Goal: Task Accomplishment & Management: Complete application form

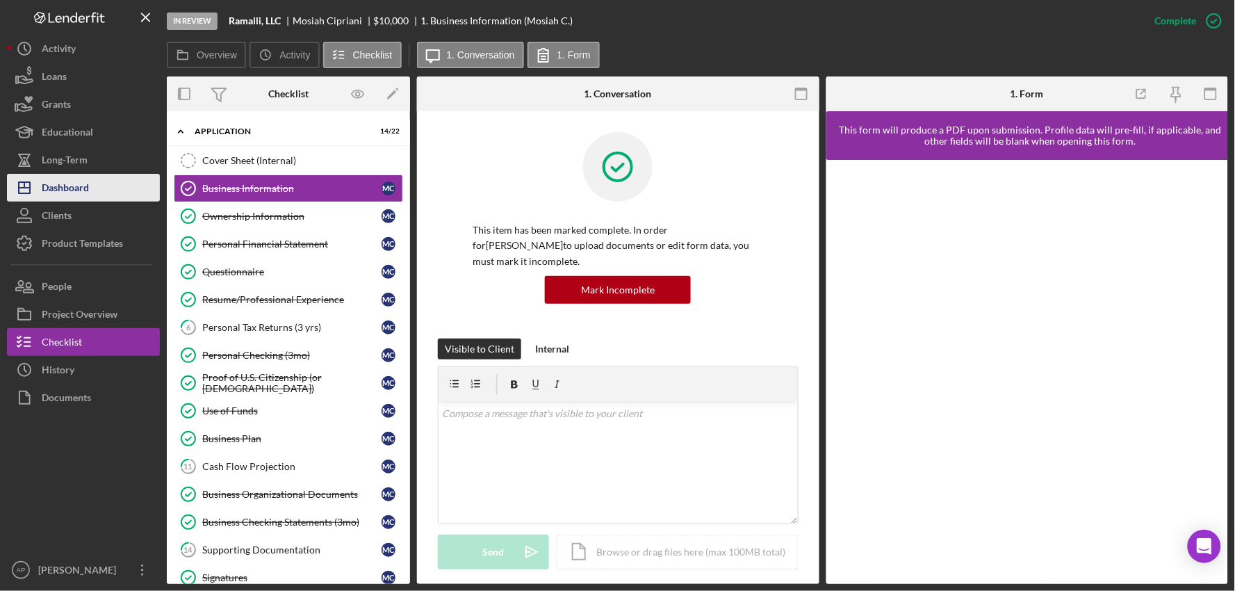
click at [71, 185] on div "Dashboard" at bounding box center [65, 189] width 47 height 31
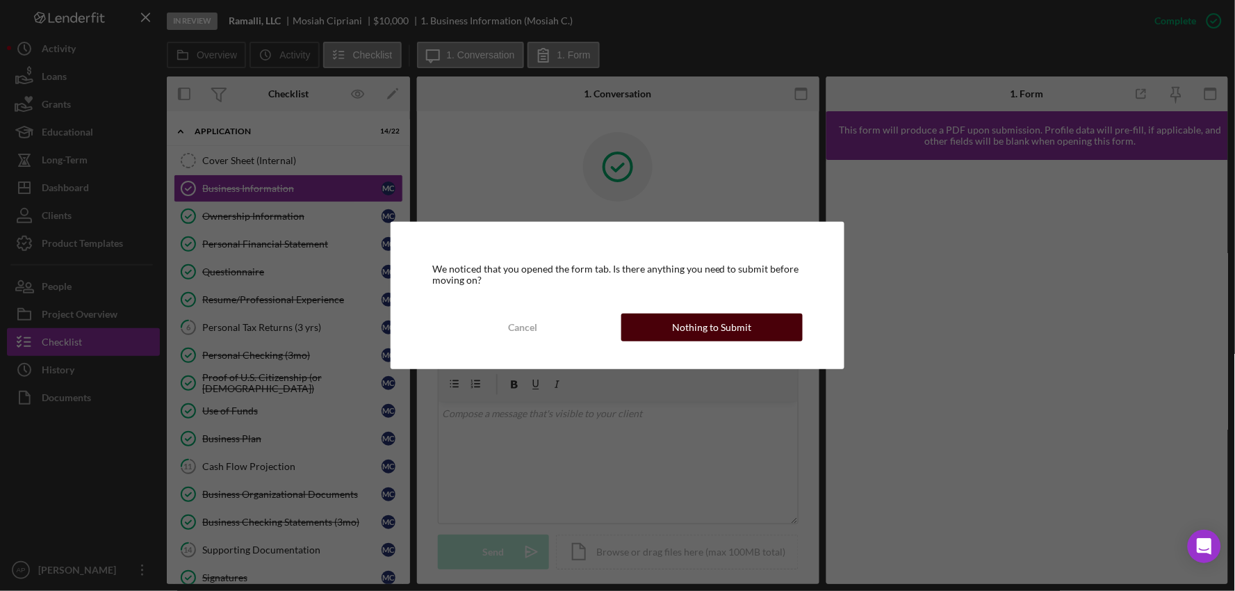
click at [658, 325] on button "Nothing to Submit" at bounding box center [713, 328] width 182 height 28
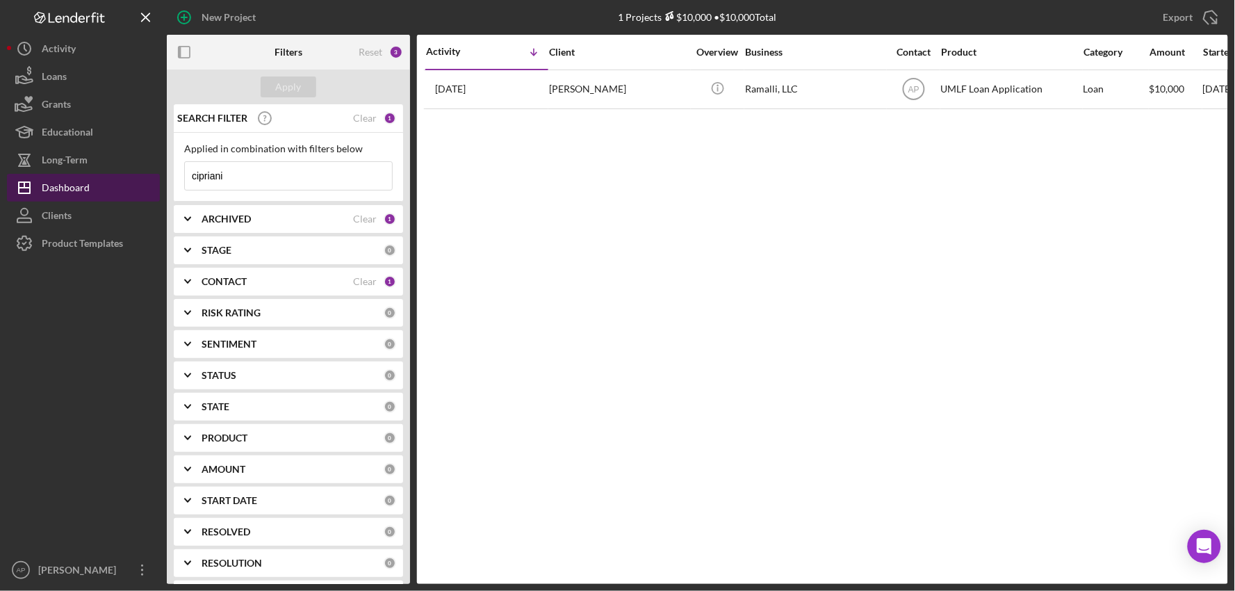
drag, startPoint x: 264, startPoint y: 177, endPoint x: 124, endPoint y: 183, distance: 140.6
click at [124, 183] on div "New Project 1 Projects $10,000 • $10,000 Total cipriani Export Icon/Export Filt…" at bounding box center [618, 292] width 1222 height 584
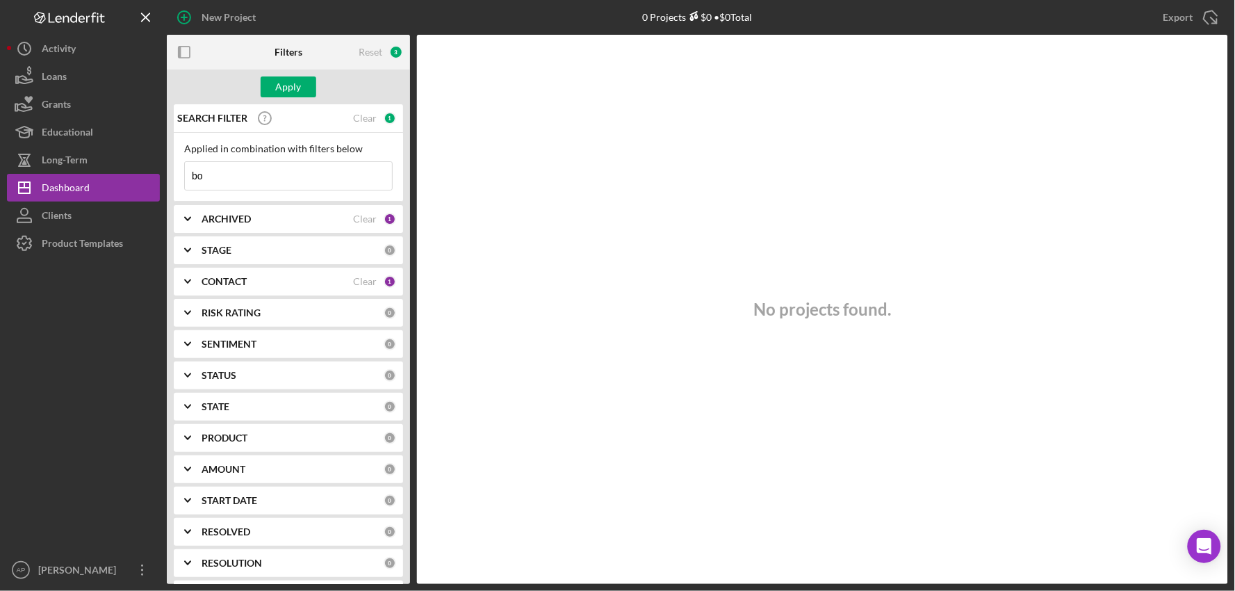
type input "b"
click at [272, 92] on button "Apply" at bounding box center [289, 86] width 56 height 21
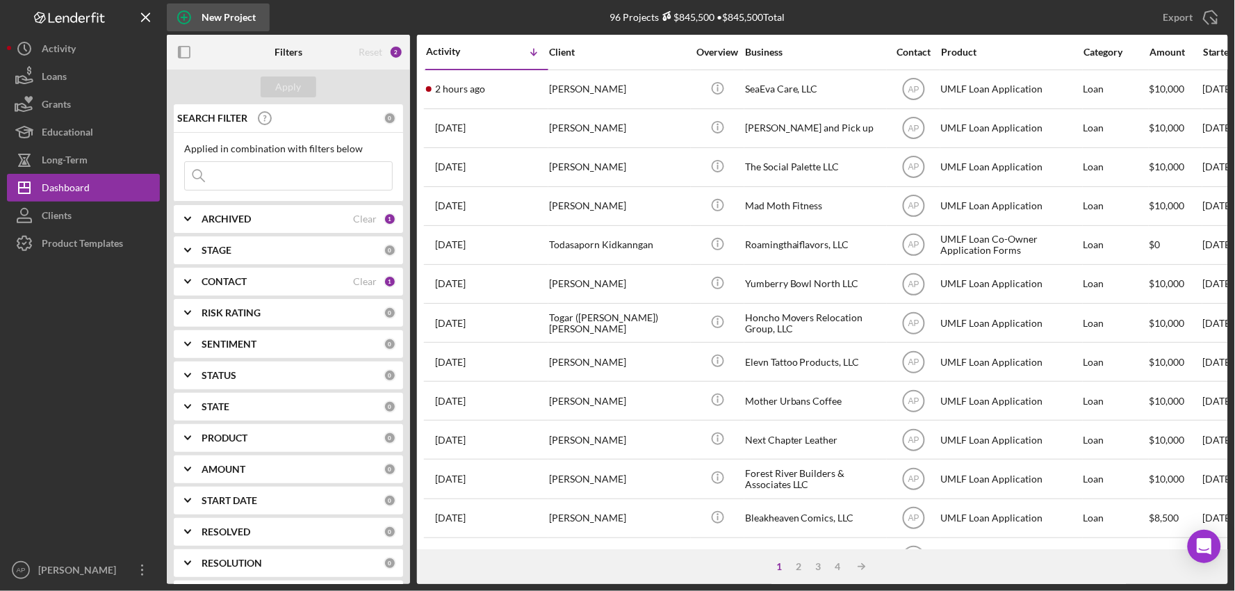
click at [207, 21] on div "New Project" at bounding box center [229, 17] width 54 height 28
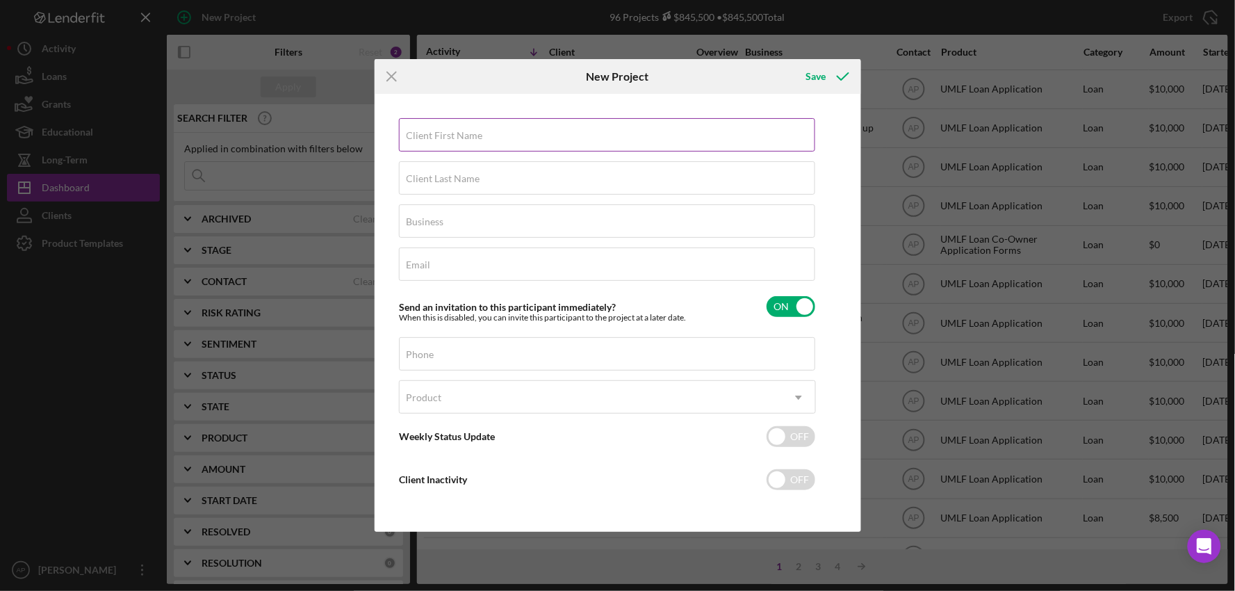
click at [643, 134] on div "Client First Name Required" at bounding box center [607, 135] width 417 height 35
type input "[PERSON_NAME]"
type input "Bodily"
type input "The Savory Sprout, LLC"
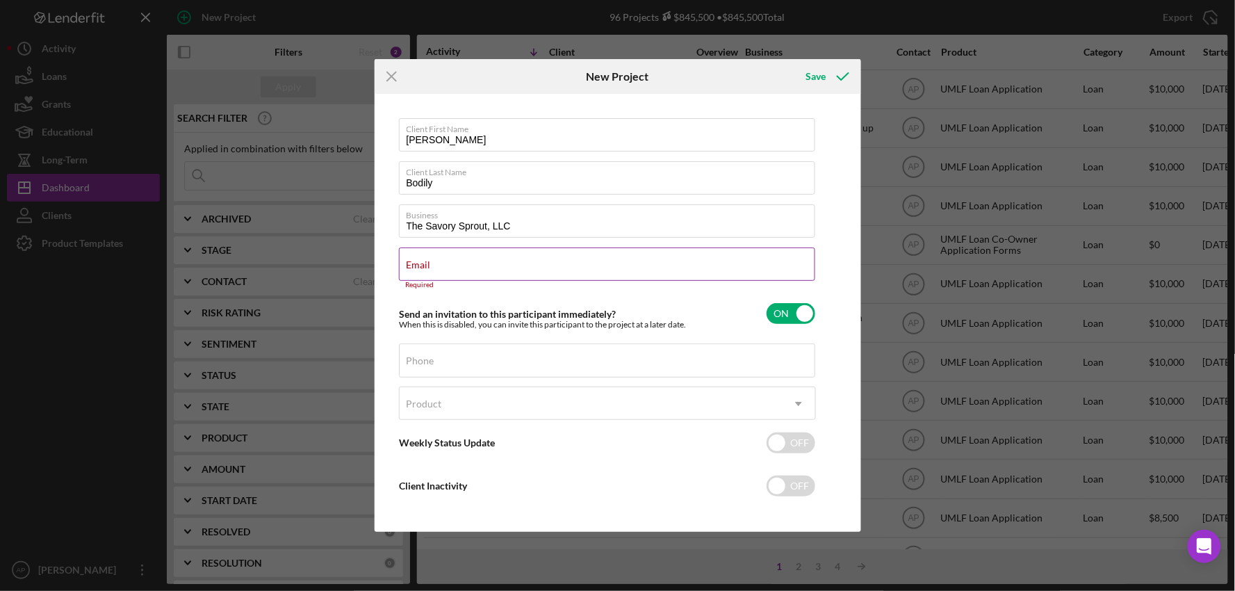
click at [431, 261] on label "Email" at bounding box center [419, 264] width 24 height 11
click at [523, 261] on input "Email" at bounding box center [607, 264] width 416 height 33
paste input "[PERSON_NAME][EMAIL_ADDRESS][DOMAIN_NAME]"
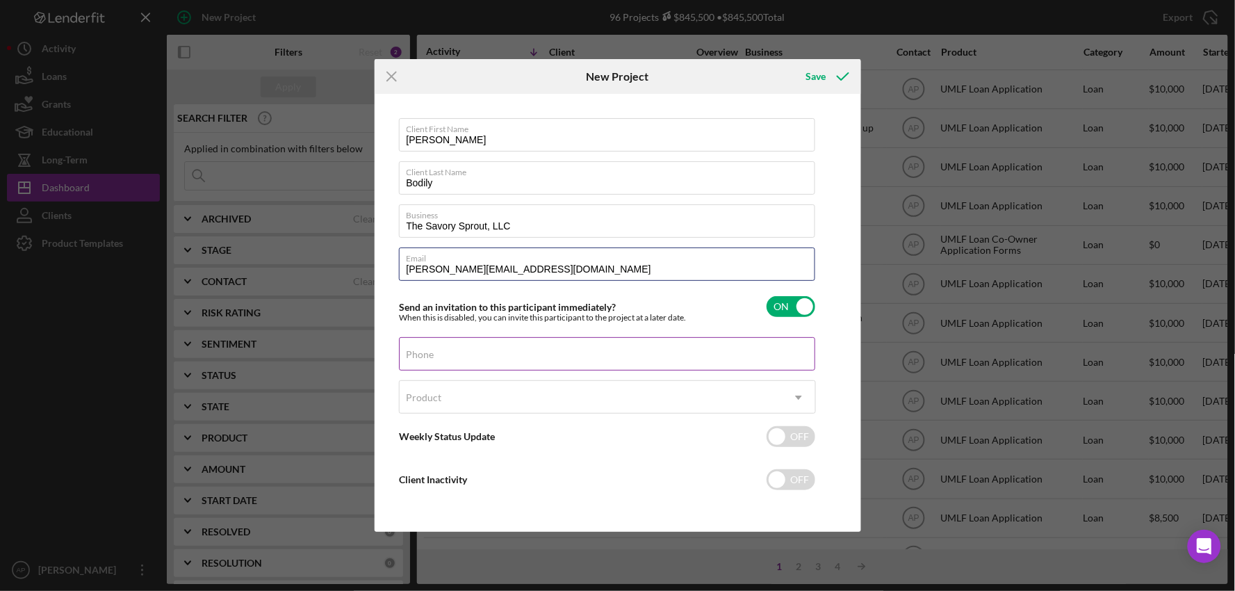
type input "[PERSON_NAME][EMAIL_ADDRESS][DOMAIN_NAME]"
click at [499, 346] on div "Phone" at bounding box center [607, 354] width 417 height 35
click at [427, 344] on div "Phone" at bounding box center [607, 354] width 417 height 35
paste input "[PHONE_NUMBER]"
type input "[PHONE_NUMBER]"
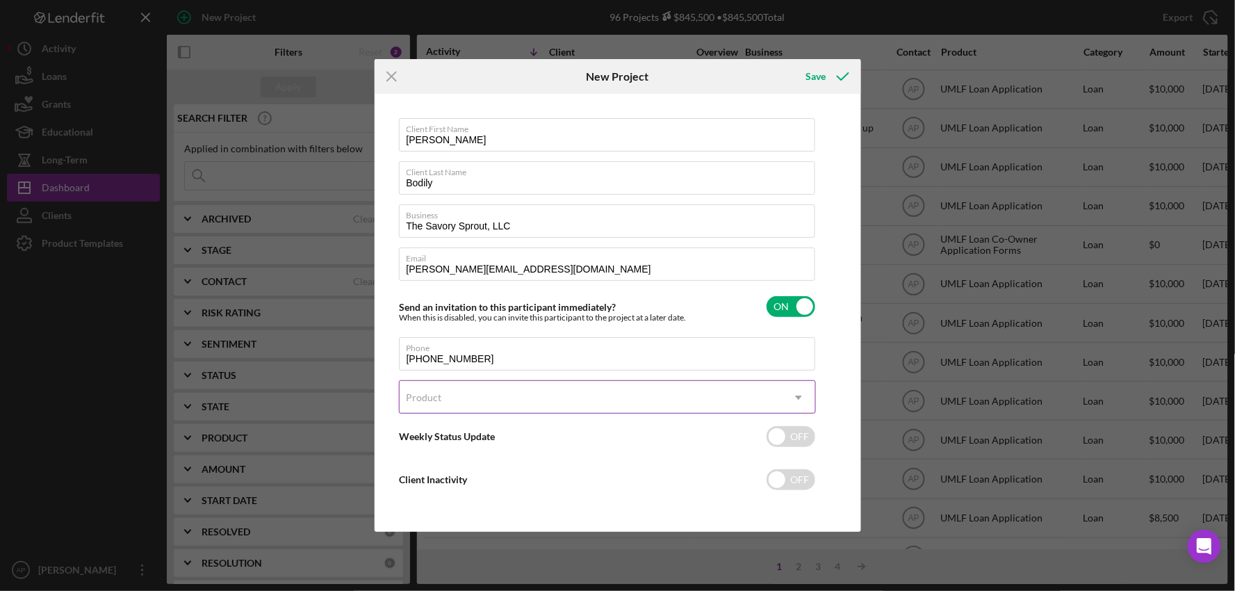
click at [485, 407] on div "Product" at bounding box center [591, 398] width 382 height 32
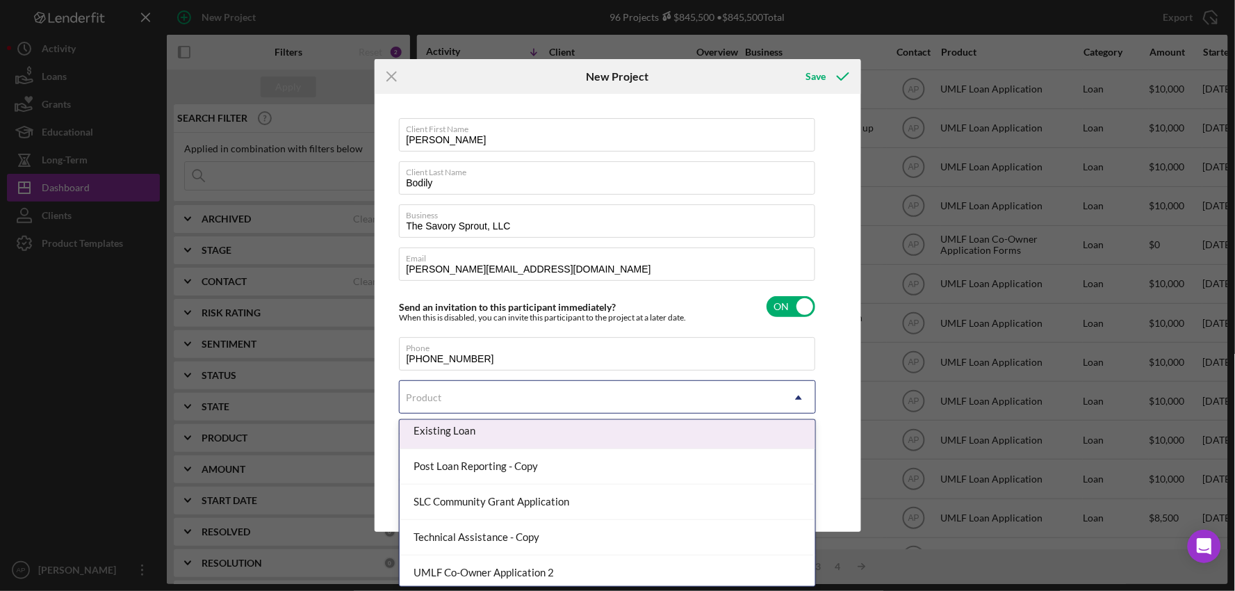
scroll to position [154, 0]
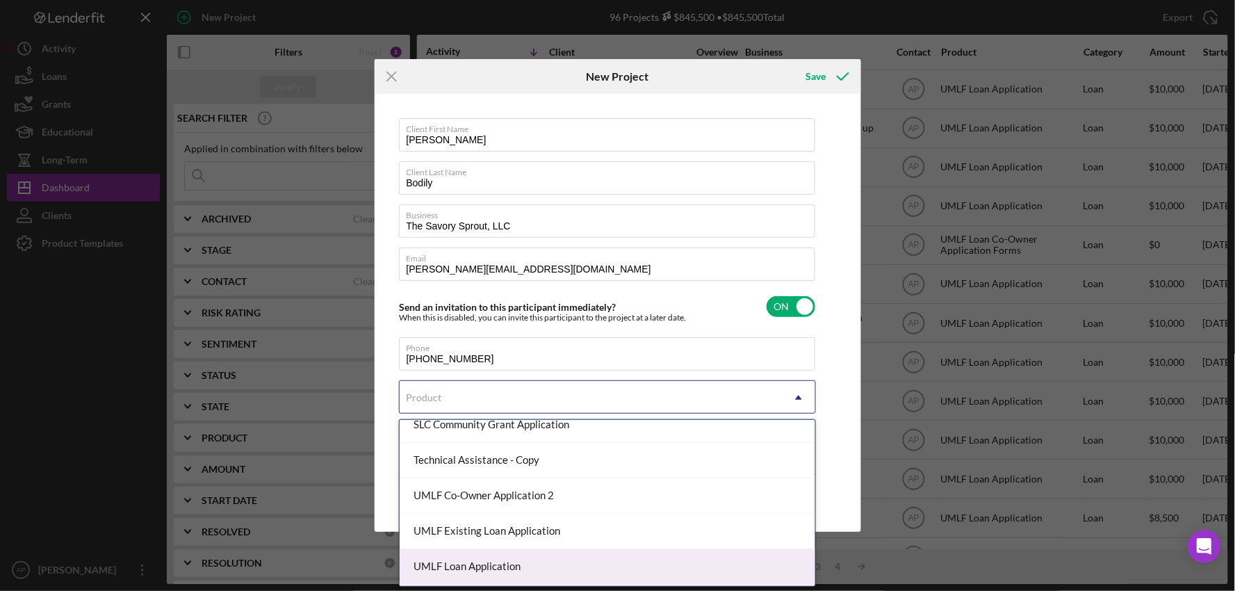
click at [514, 560] on div "UMLF Loan Application" at bounding box center [608, 566] width 416 height 35
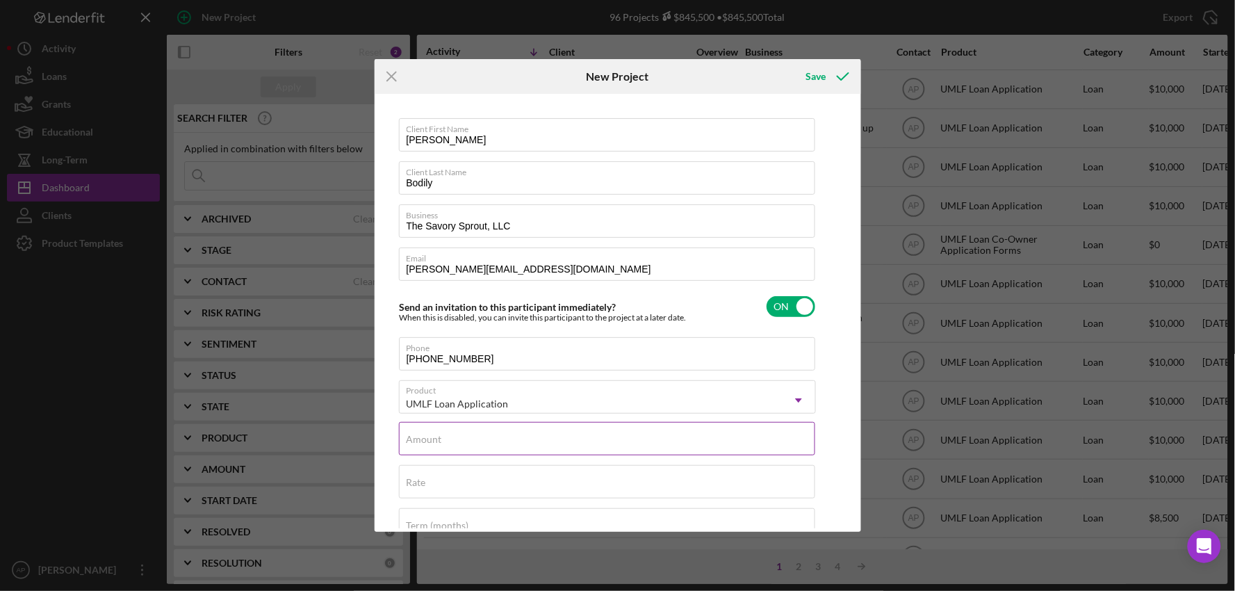
click at [528, 446] on input "Amount" at bounding box center [607, 438] width 416 height 33
type input "$10,000"
click at [837, 74] on icon "submit" at bounding box center [843, 76] width 35 height 35
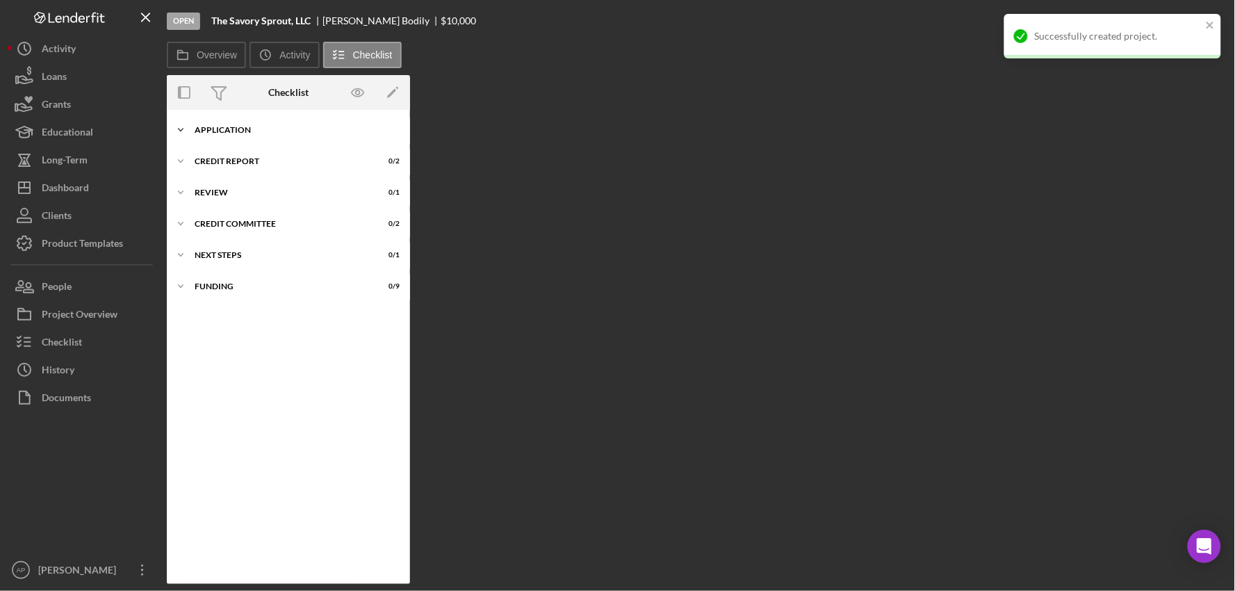
click at [277, 133] on div "Application" at bounding box center [294, 130] width 198 height 8
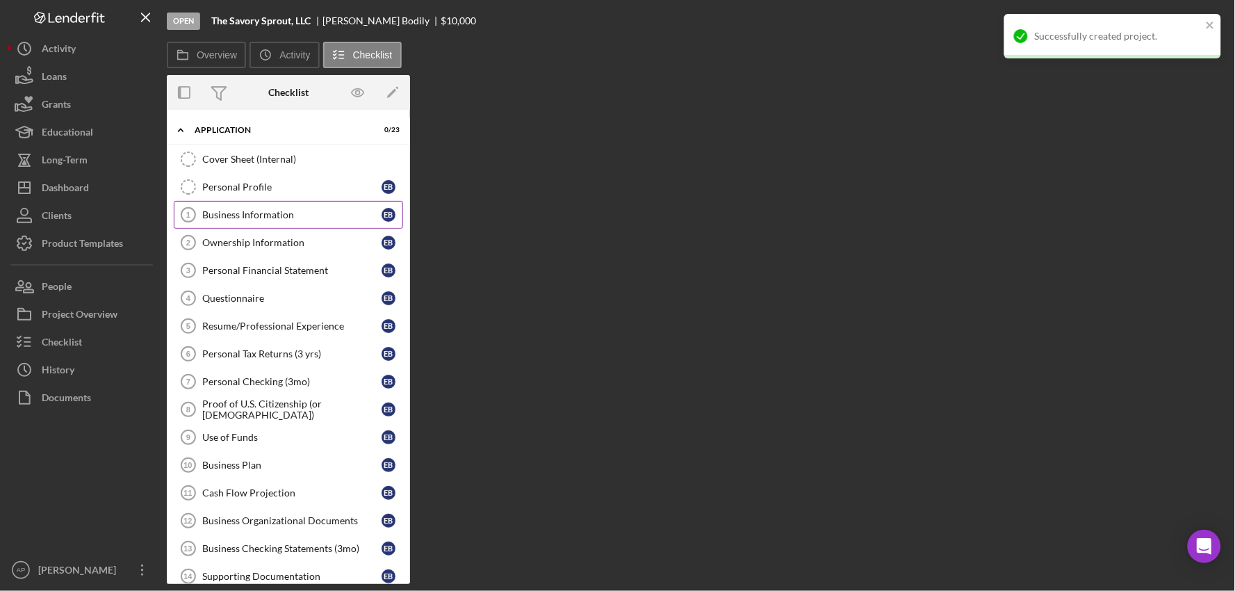
click at [234, 225] on link "Business Information 1 Business Information E B" at bounding box center [288, 215] width 229 height 28
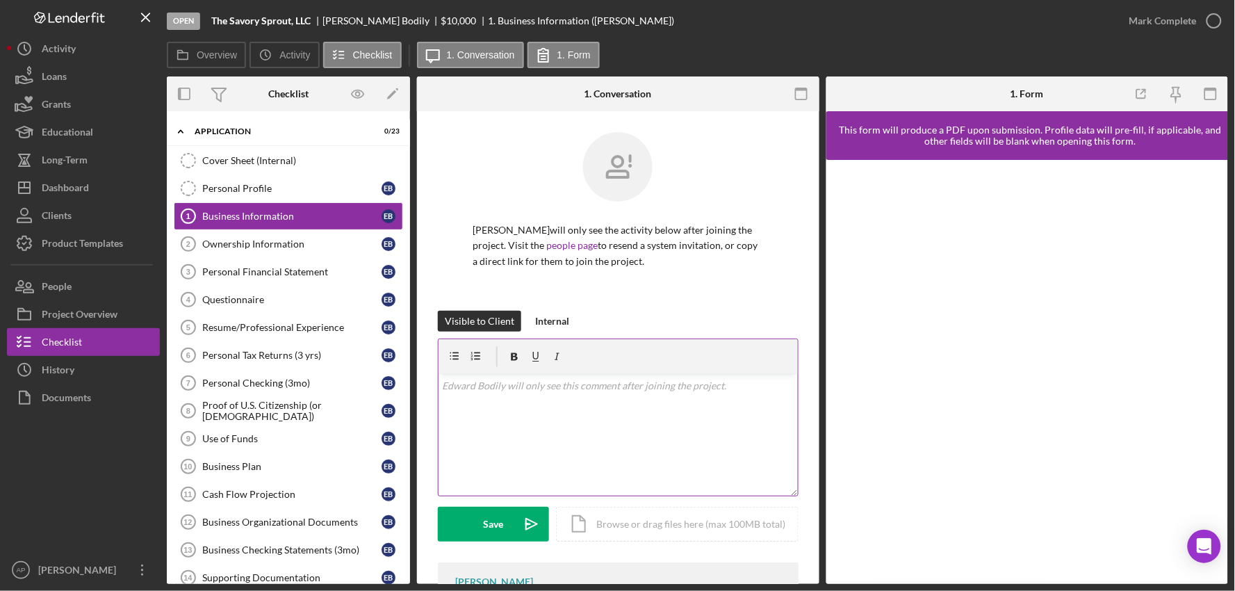
click at [473, 410] on div "v Color teal Color pink Remove color Add row above Add row below Add column bef…" at bounding box center [618, 435] width 359 height 122
drag, startPoint x: 724, startPoint y: 544, endPoint x: 718, endPoint y: 542, distance: 7.3
click at [724, 544] on div "Visible to Client Internal v Color teal Color pink Remove color Add row above A…" at bounding box center [618, 436] width 361 height 250
drag, startPoint x: 387, startPoint y: 373, endPoint x: 405, endPoint y: 378, distance: 18.7
click at [387, 373] on link "Personal Checking (3mo) 7 Personal Checking (3mo) E B" at bounding box center [288, 383] width 229 height 28
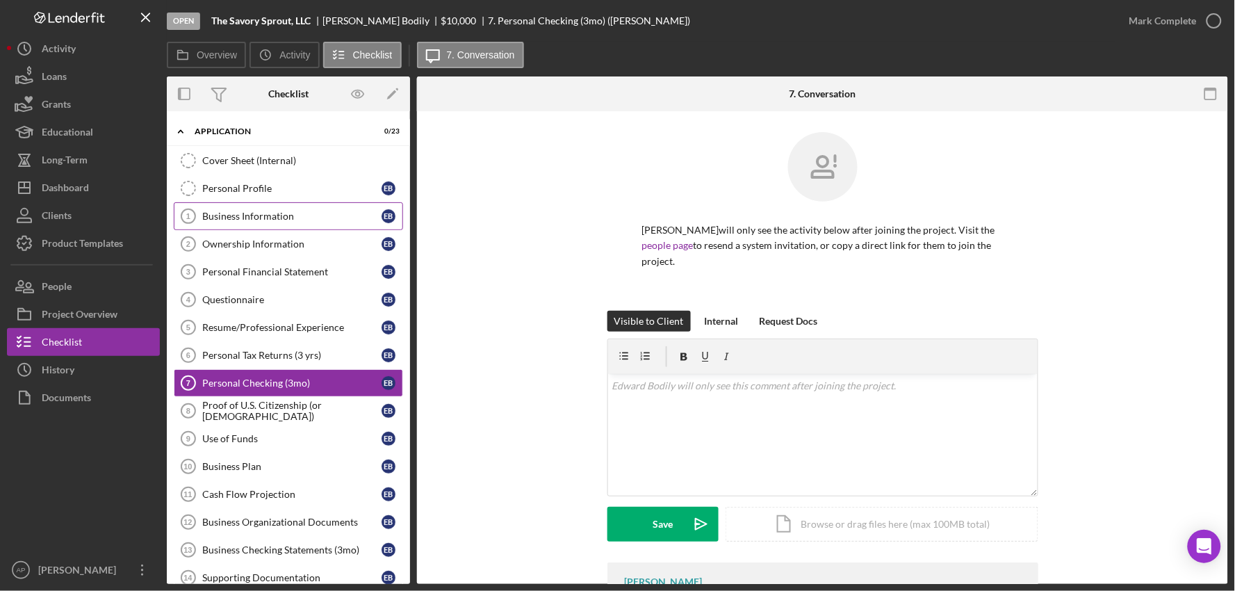
click at [267, 206] on link "Business Information 1 Business Information E B" at bounding box center [288, 216] width 229 height 28
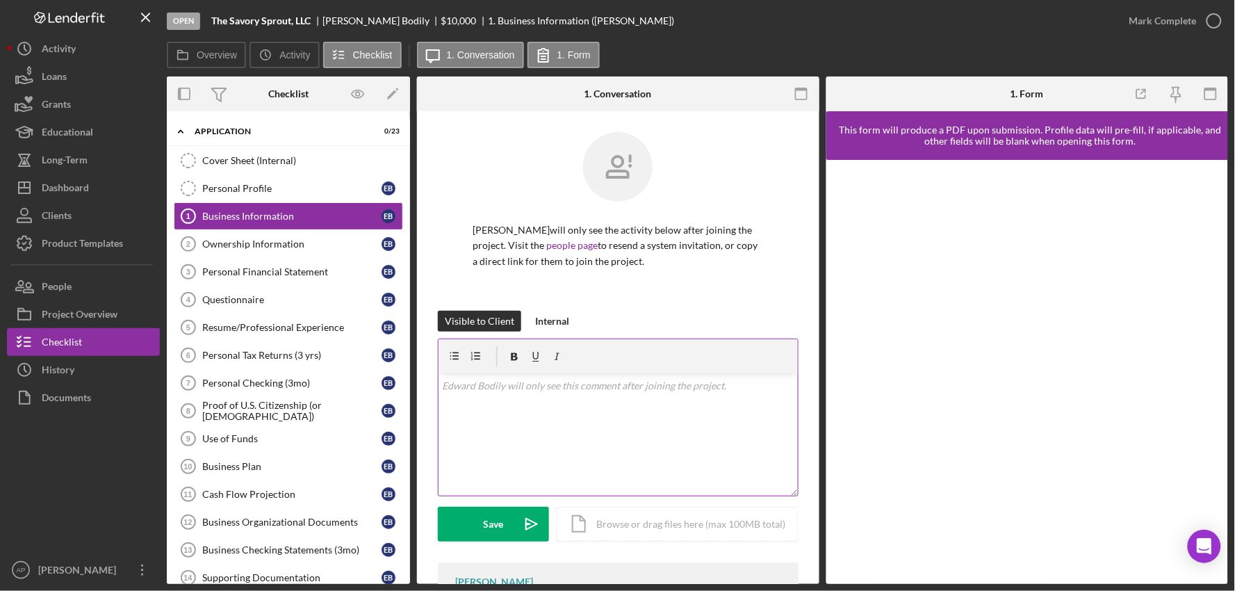
click at [529, 419] on div "v Color teal Color pink Remove color Add row above Add row below Add column bef…" at bounding box center [618, 435] width 359 height 122
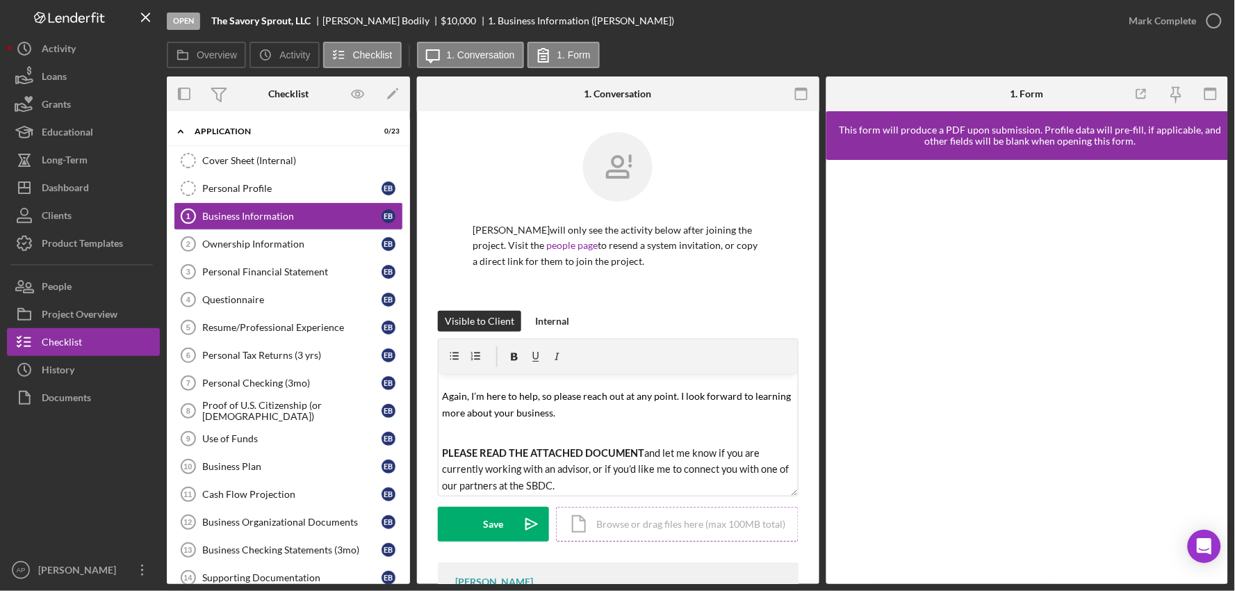
click at [606, 537] on div "Icon/Document Browse or drag files here (max 100MB total) Tap to choose files o…" at bounding box center [677, 524] width 243 height 35
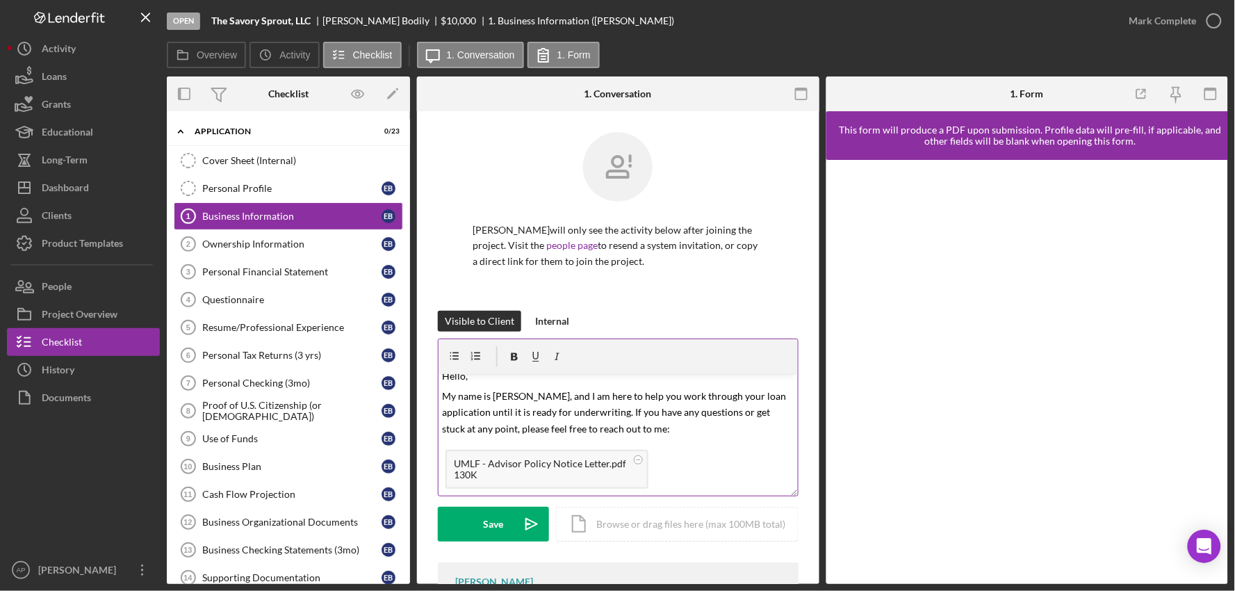
scroll to position [0, 0]
click at [463, 387] on span "Hello," at bounding box center [456, 386] width 26 height 12
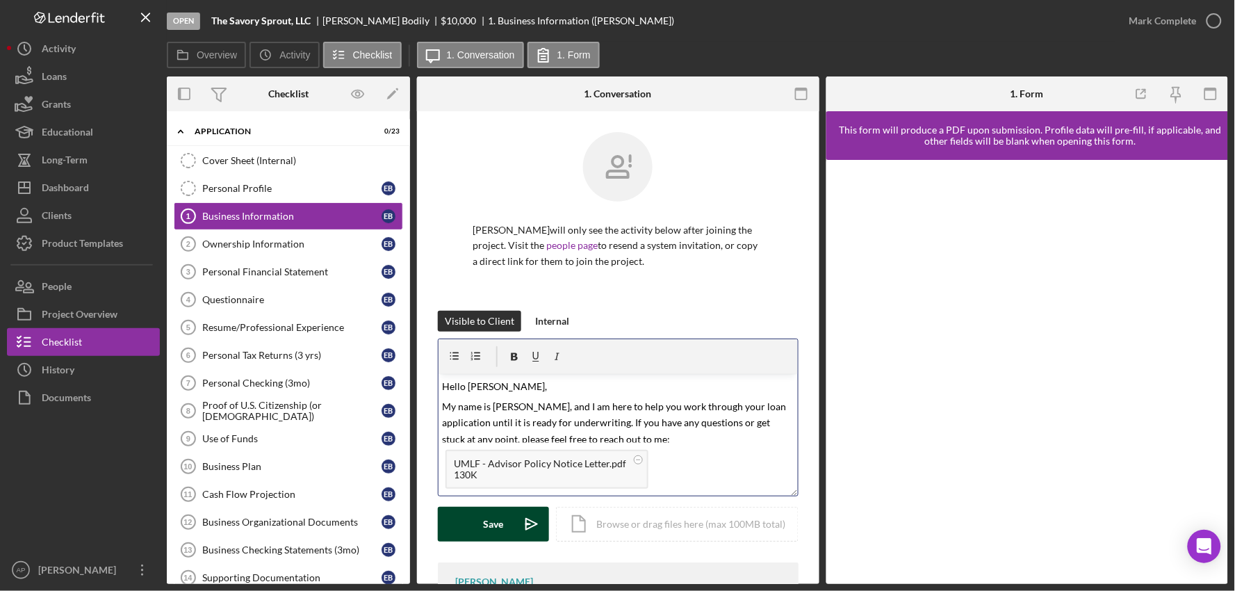
click at [520, 526] on icon "Icon/icon-invite-send" at bounding box center [531, 524] width 35 height 35
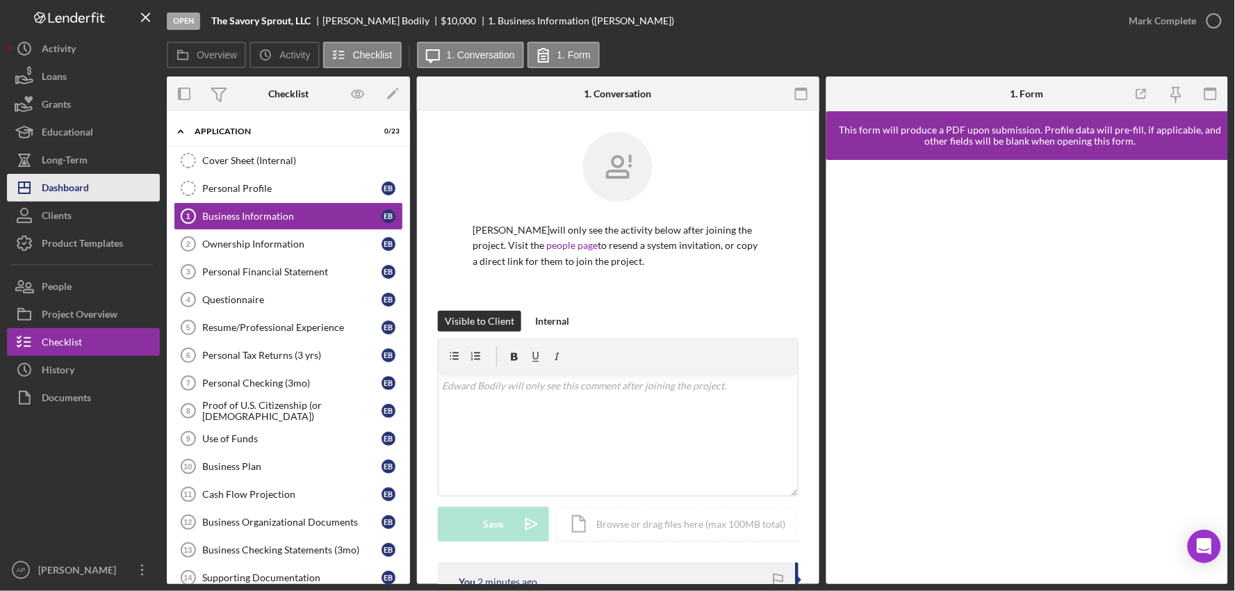
click at [92, 181] on button "Icon/Dashboard Dashboard" at bounding box center [83, 188] width 153 height 28
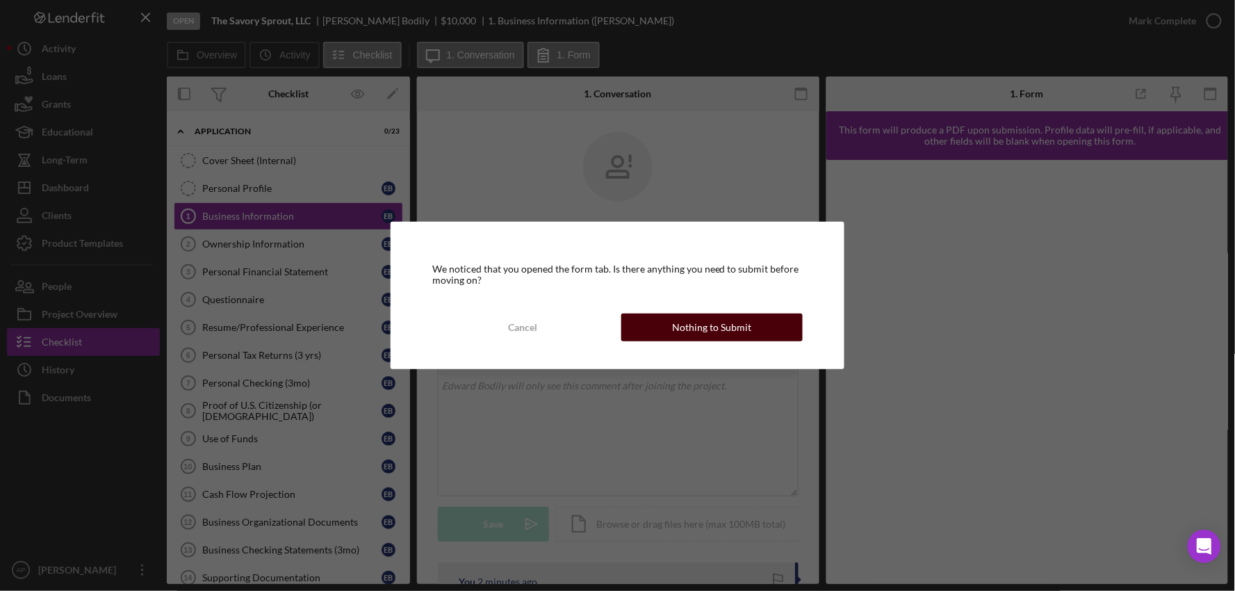
click at [688, 330] on div "Nothing to Submit" at bounding box center [711, 328] width 79 height 28
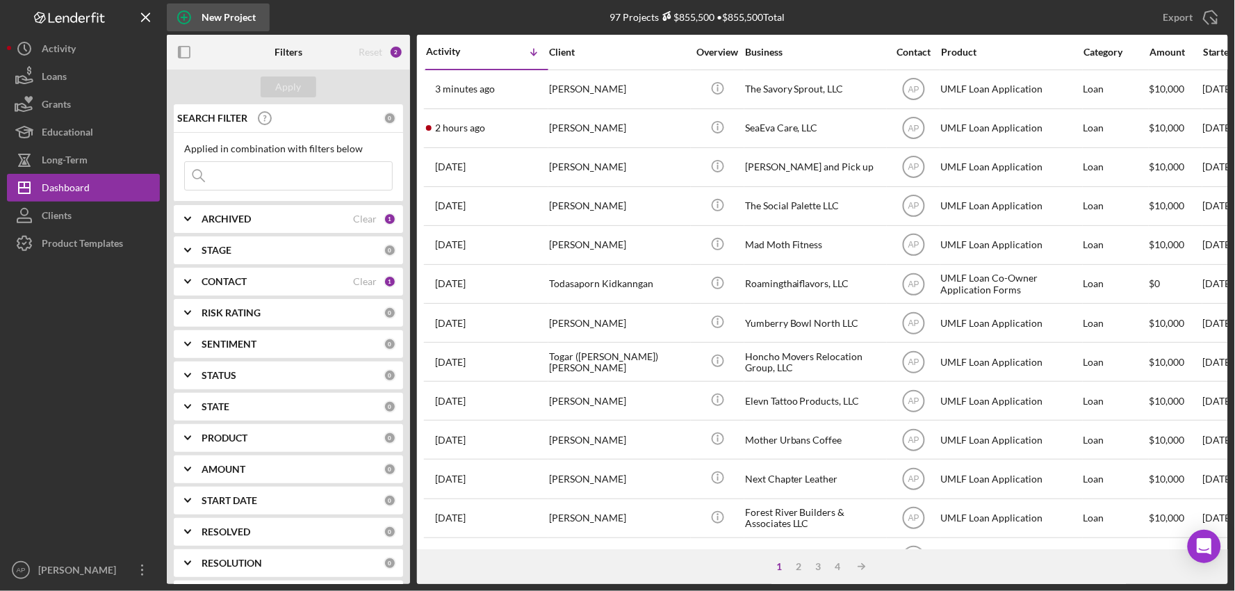
click at [235, 26] on div "New Project" at bounding box center [229, 17] width 54 height 28
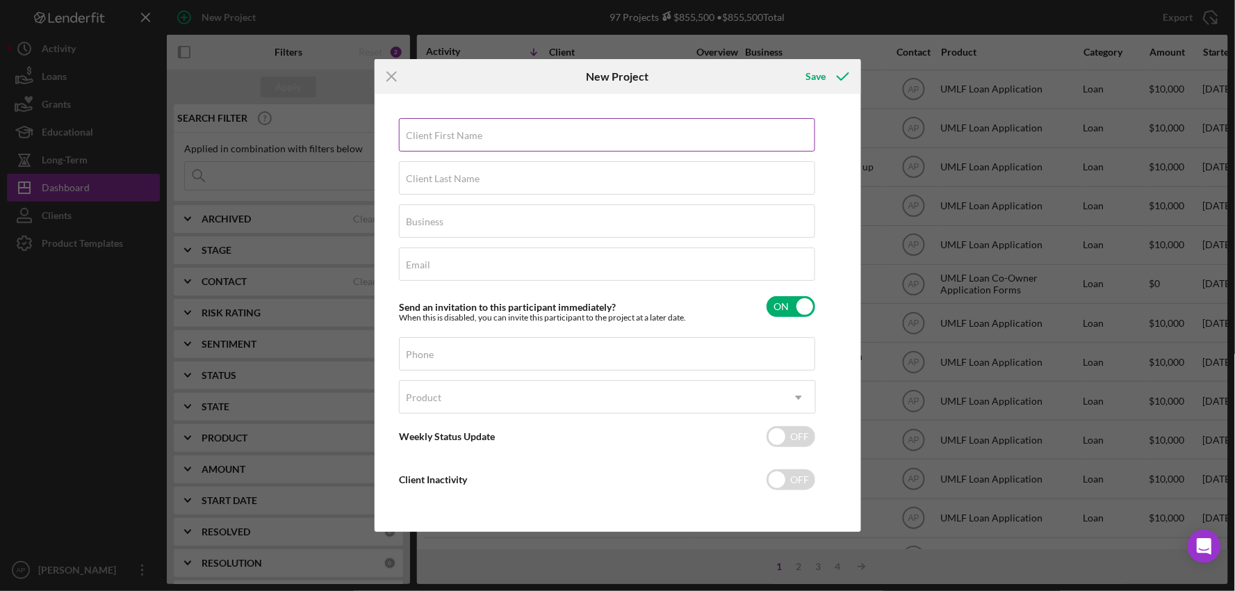
click at [508, 141] on input "Client First Name" at bounding box center [607, 134] width 416 height 33
type input "[PERSON_NAME]"
type input "Bodily"
type input "The Savory Sprout, LLC"
click at [416, 270] on label "Email" at bounding box center [419, 264] width 24 height 11
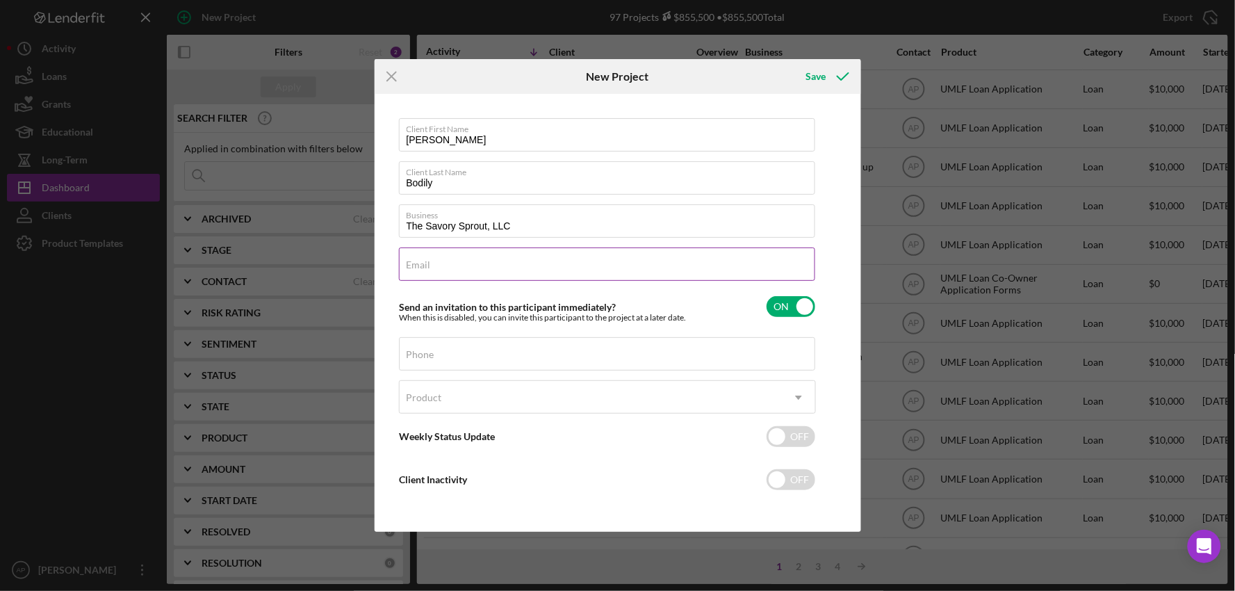
click at [416, 270] on input "Email" at bounding box center [607, 264] width 416 height 33
paste input "[EMAIL_ADDRESS][DOMAIN_NAME]"
type input "[EMAIL_ADDRESS][DOMAIN_NAME]"
click at [457, 353] on div "Phone" at bounding box center [607, 354] width 417 height 35
click at [566, 364] on input "Phone" at bounding box center [607, 353] width 416 height 33
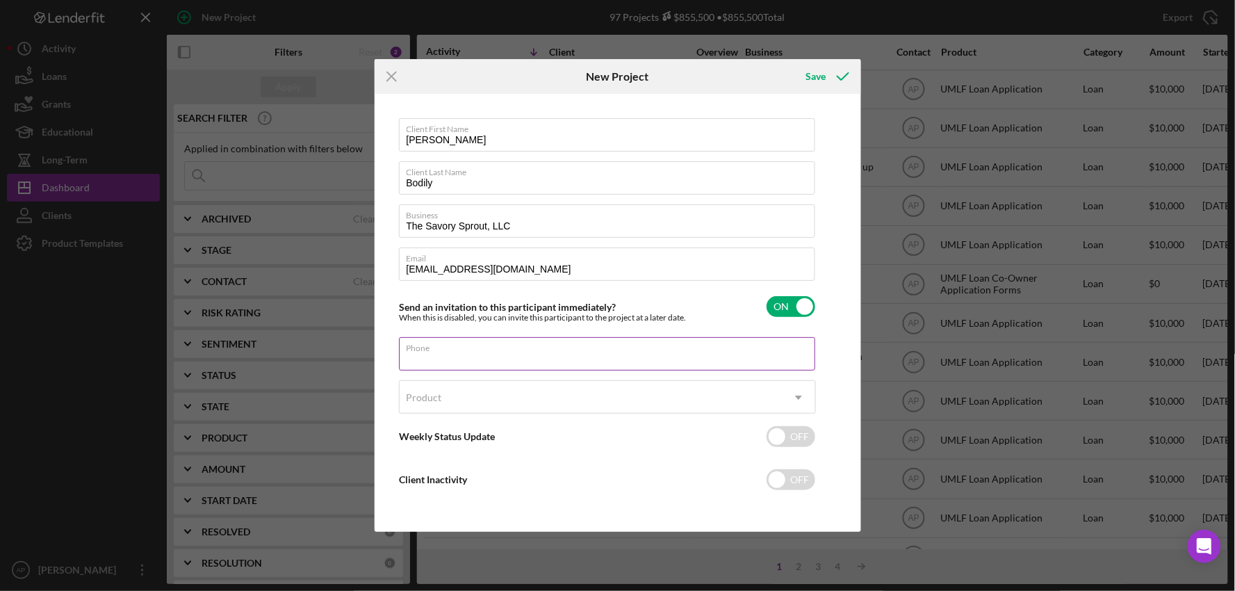
paste input "[PHONE_NUMBER]"
type input "[PHONE_NUMBER]"
click at [537, 392] on div "Product" at bounding box center [591, 398] width 382 height 32
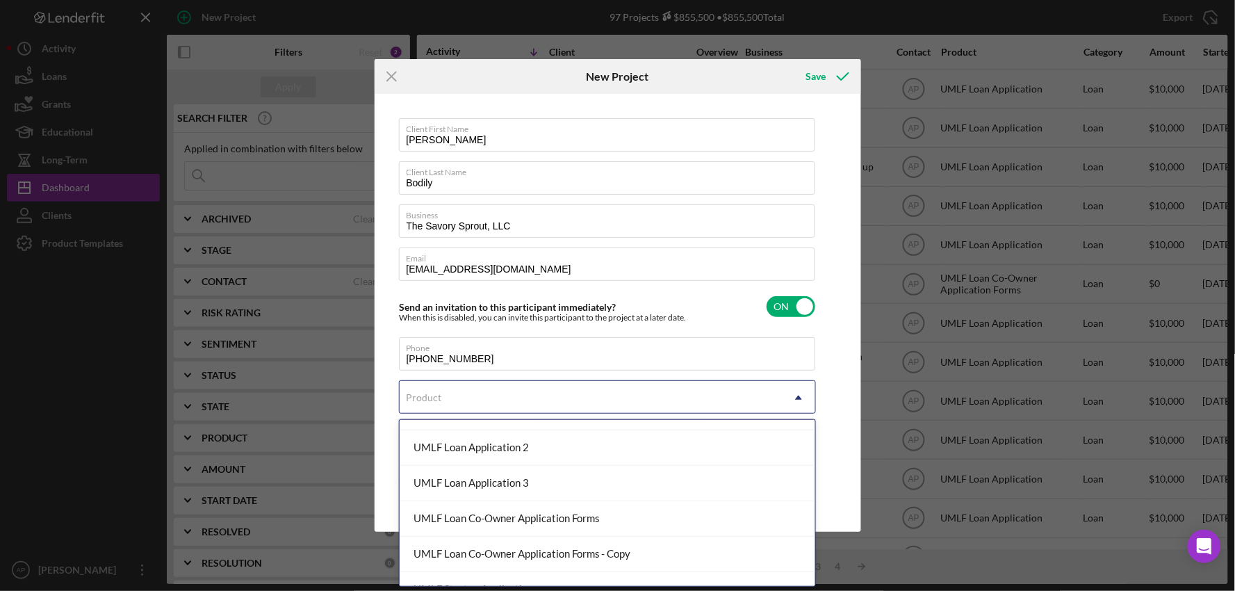
scroll to position [366, 0]
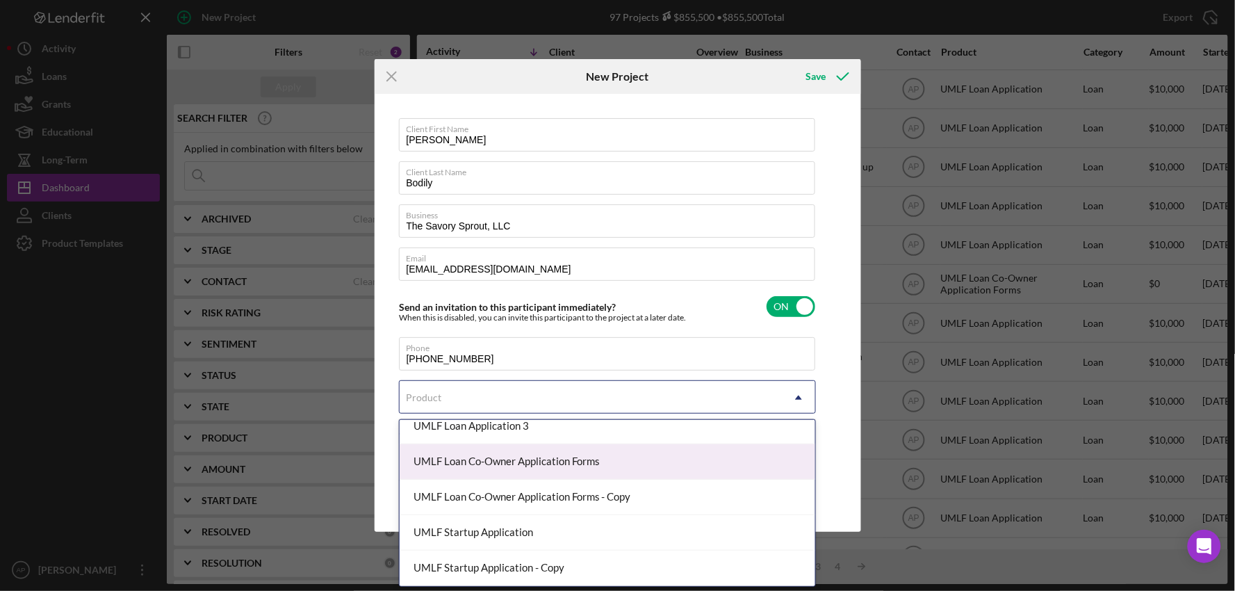
click at [559, 473] on div "UMLF Loan Co-Owner Application Forms" at bounding box center [608, 461] width 416 height 35
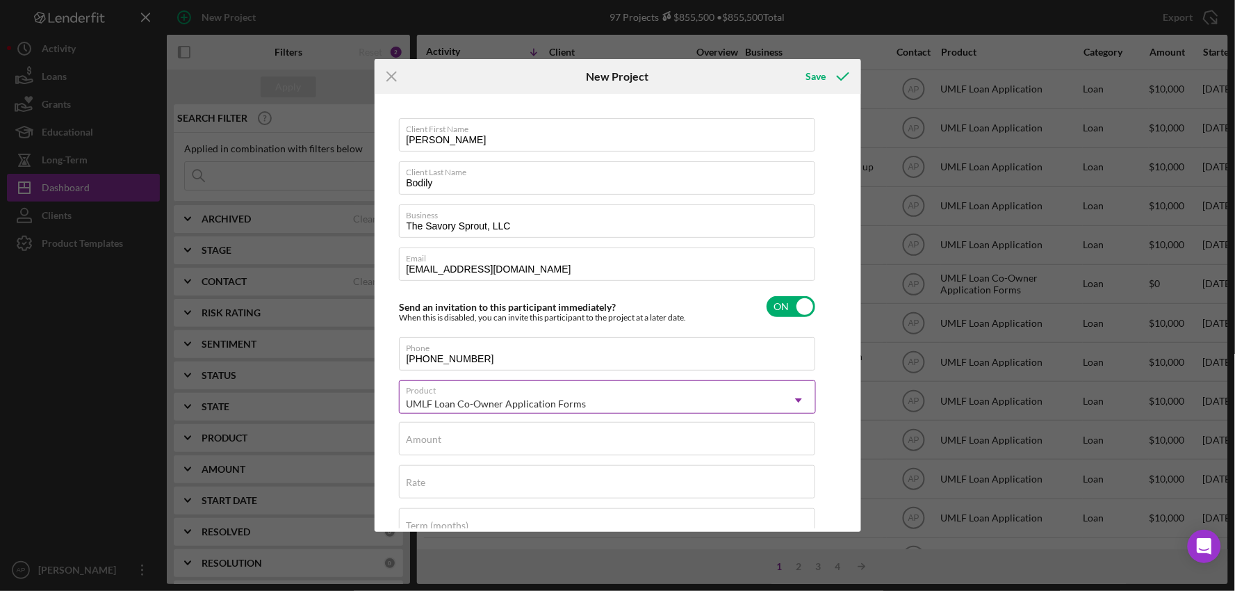
click at [515, 416] on div "UMLF Loan Co-Owner Application Forms" at bounding box center [591, 404] width 382 height 32
click at [845, 443] on div "Client First Name [PERSON_NAME] Client Last Name Bodily Business The Savory Spr…" at bounding box center [618, 312] width 480 height 431
click at [596, 446] on input "Amount" at bounding box center [607, 438] width 416 height 33
type input "$0"
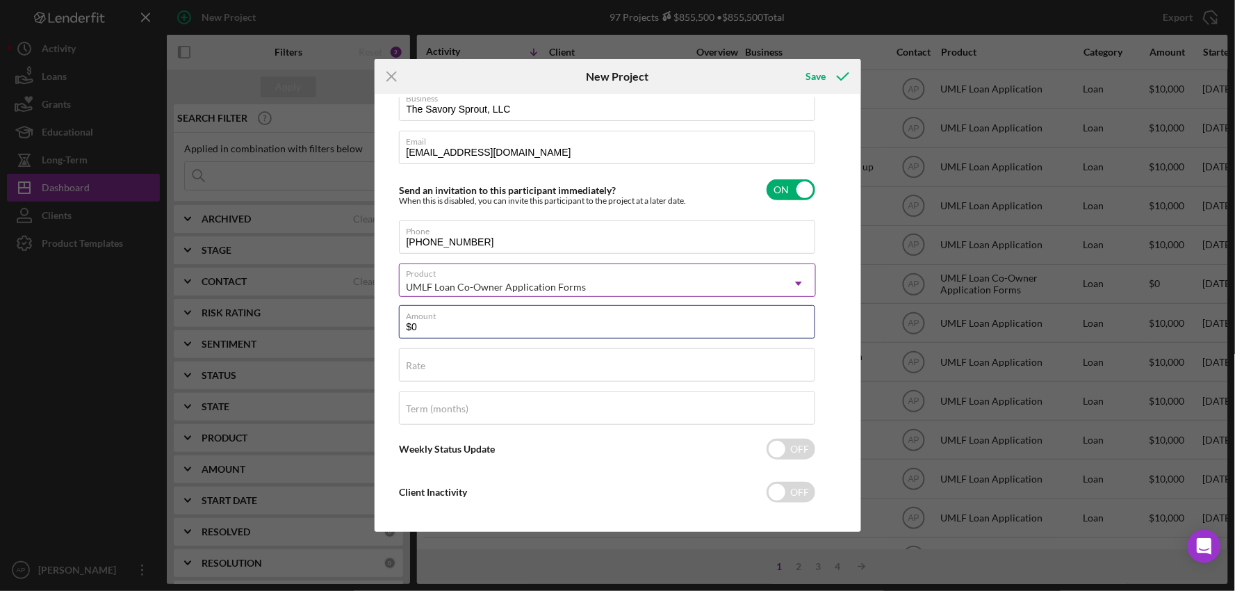
scroll to position [130, 0]
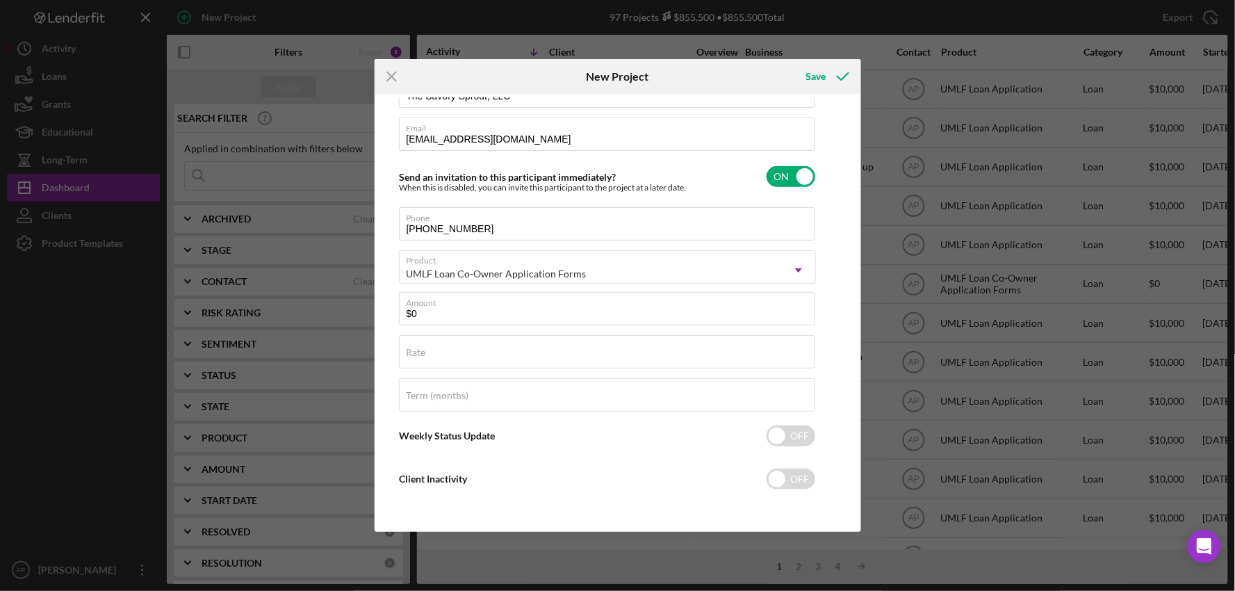
click at [816, 92] on div "Save" at bounding box center [826, 76] width 69 height 35
click at [816, 85] on div "Save" at bounding box center [816, 77] width 20 height 28
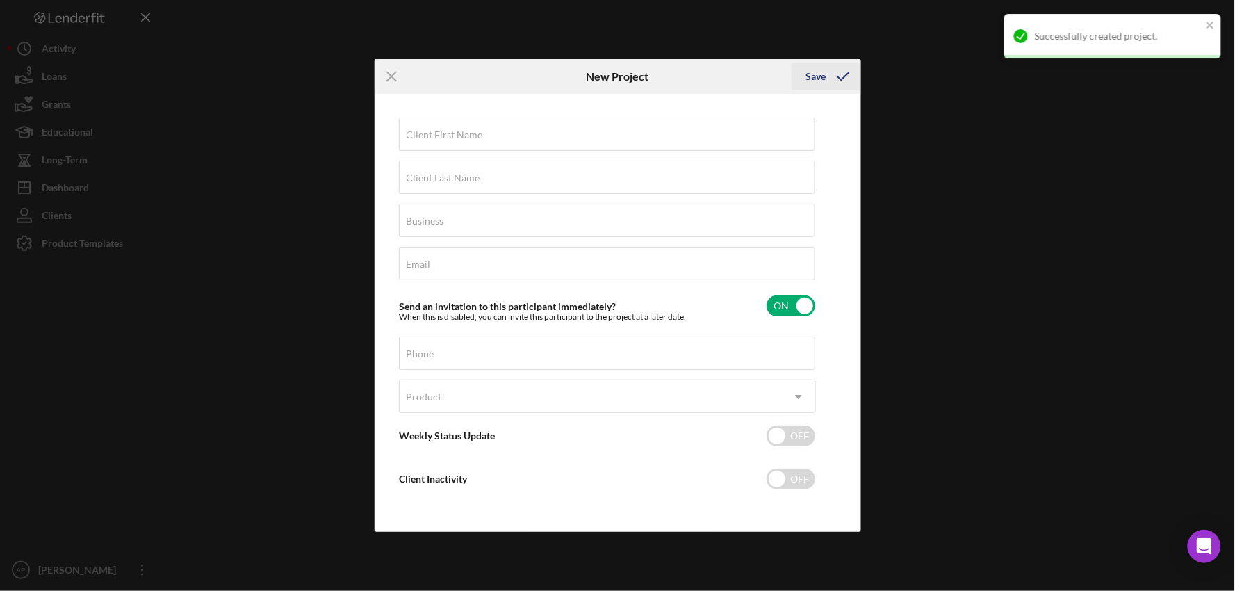
scroll to position [1, 0]
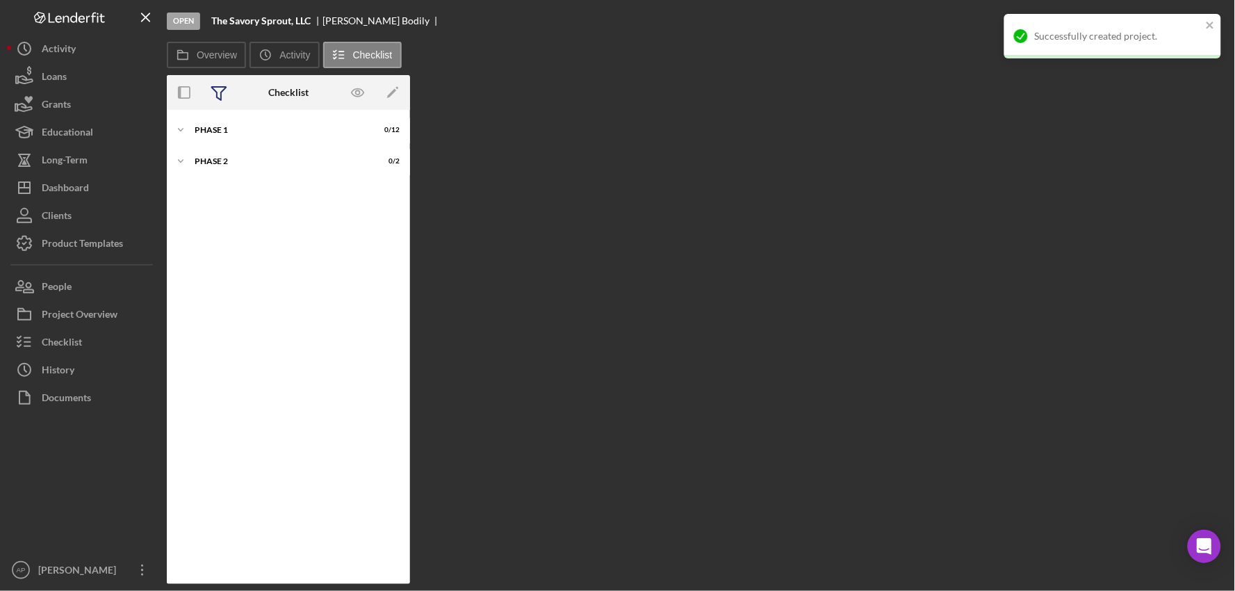
click at [204, 99] on icon at bounding box center [219, 92] width 35 height 35
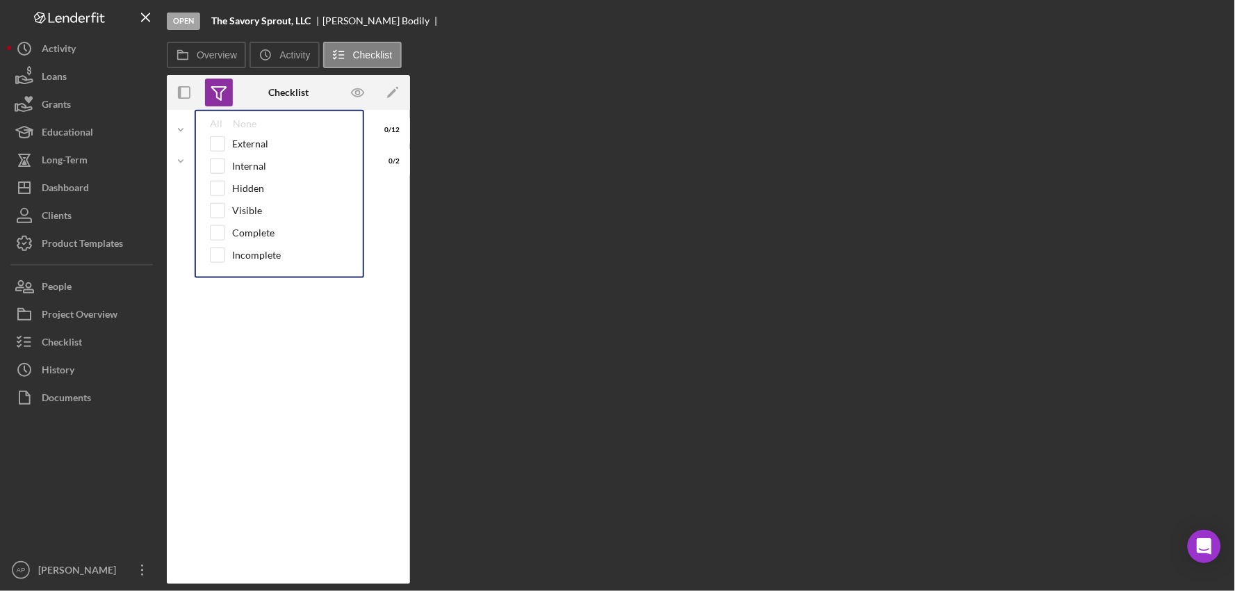
click at [192, 238] on div "Icon/Expander Phase 1 0 / 12 Icon/Expander Phase 2 0 / 2" at bounding box center [288, 347] width 243 height 460
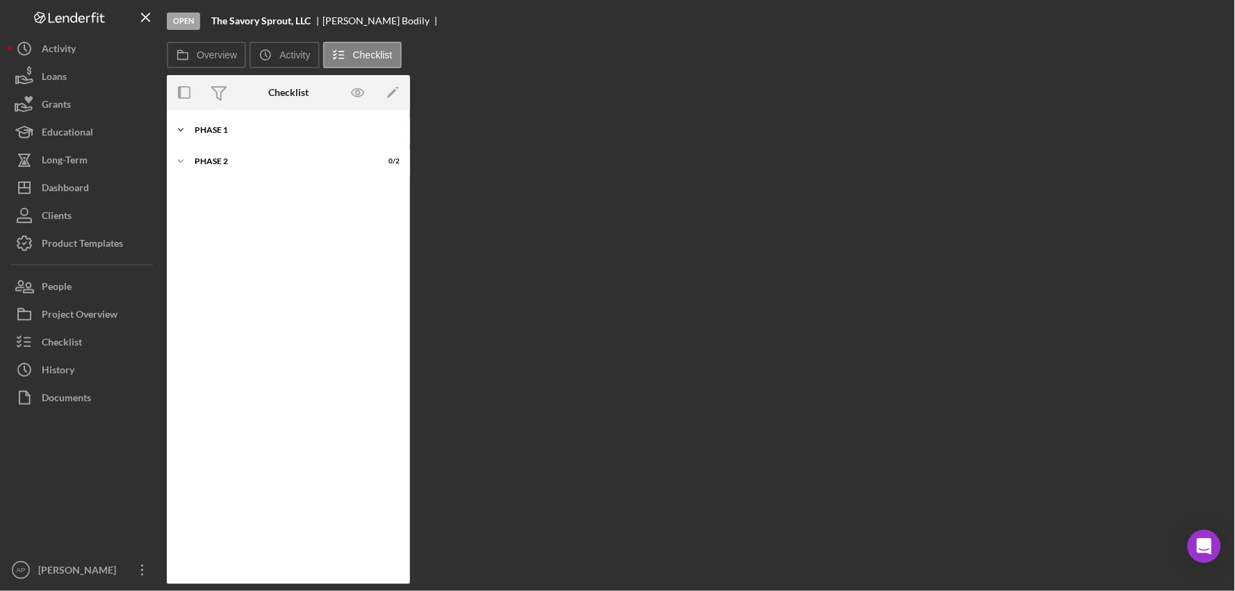
click at [179, 134] on icon "Icon/Expander" at bounding box center [181, 130] width 28 height 28
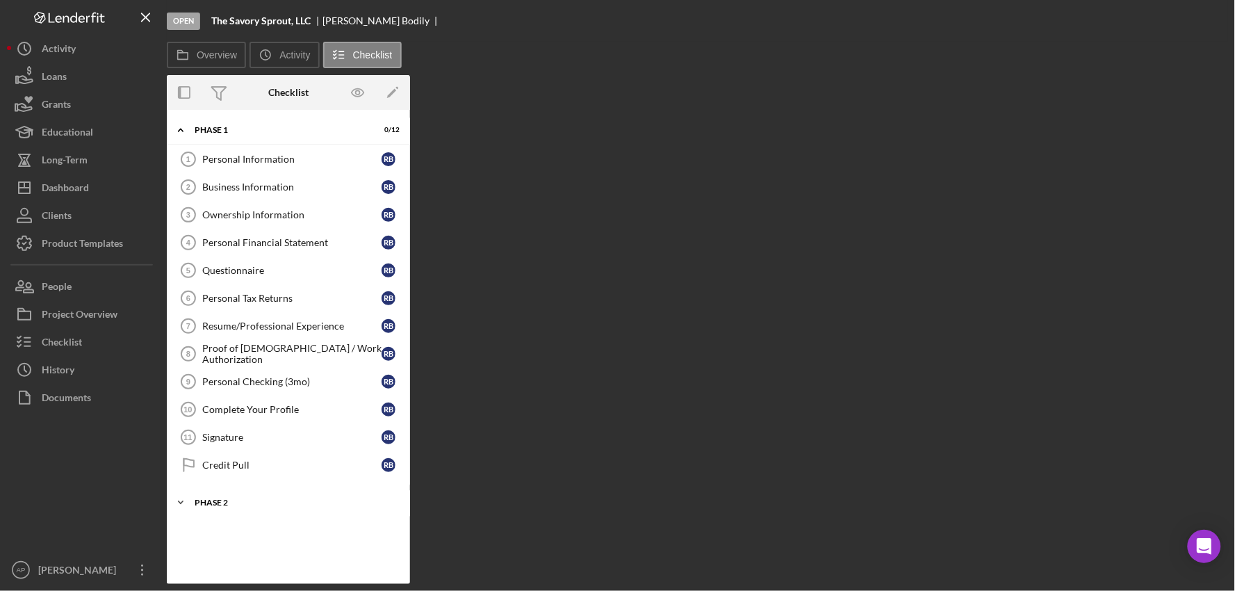
click at [219, 510] on div "Icon/Expander Phase 2 0 / 2" at bounding box center [288, 503] width 243 height 28
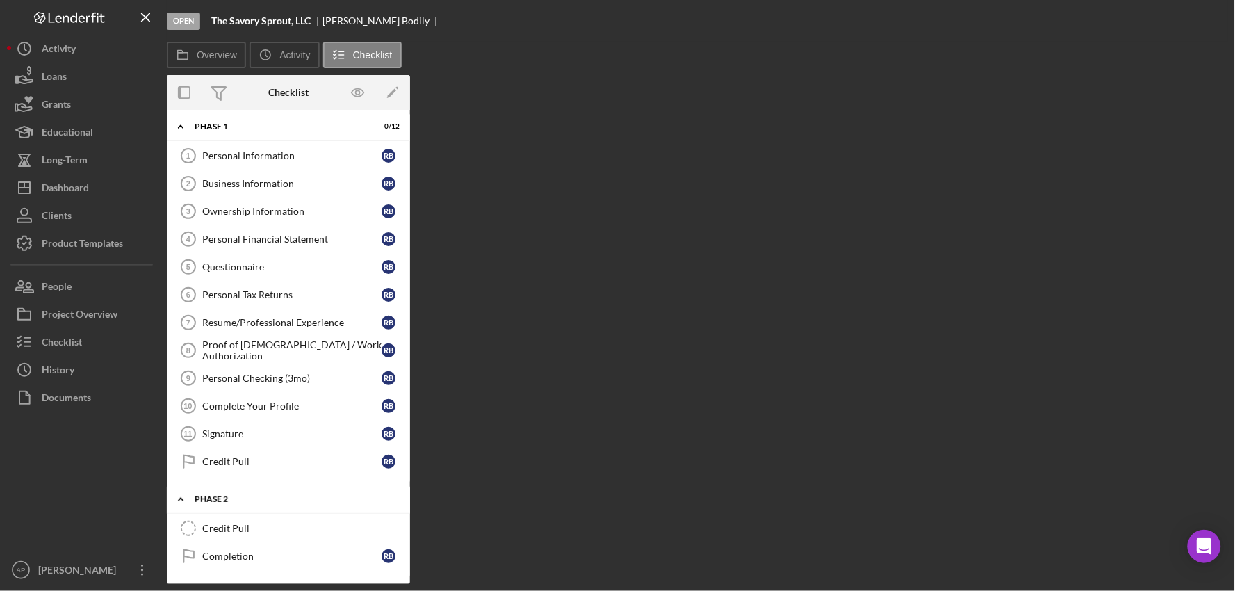
scroll to position [5, 0]
click at [245, 497] on div "Phase 2" at bounding box center [294, 499] width 198 height 8
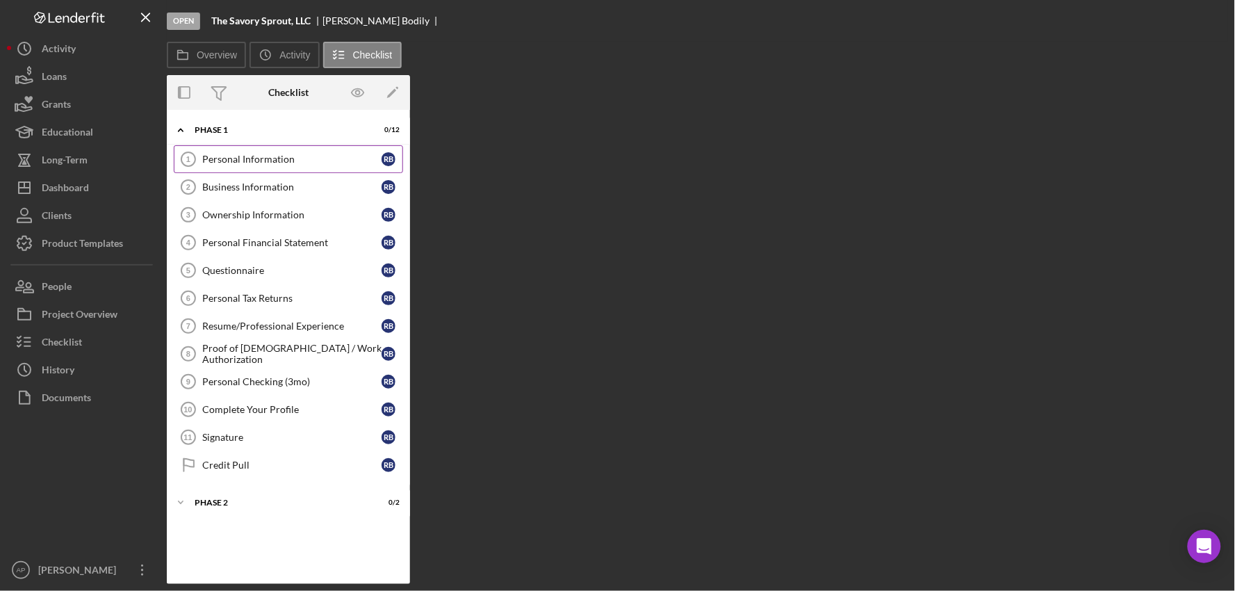
click at [266, 165] on link "Personal Information 1 Personal Information R B" at bounding box center [288, 159] width 229 height 28
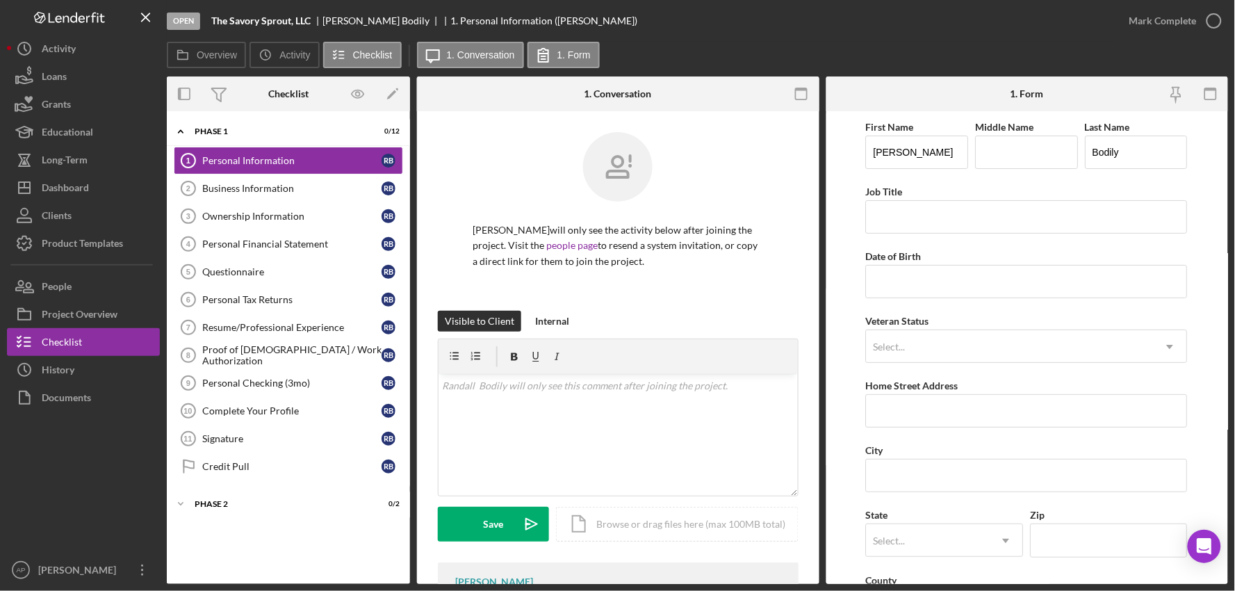
click at [724, 559] on div "Visible to Client Internal v Color teal Color pink Remove color Add row above A…" at bounding box center [618, 437] width 361 height 252
click at [483, 370] on icon at bounding box center [497, 356] width 35 height 35
click at [477, 390] on p at bounding box center [618, 385] width 351 height 15
paste div
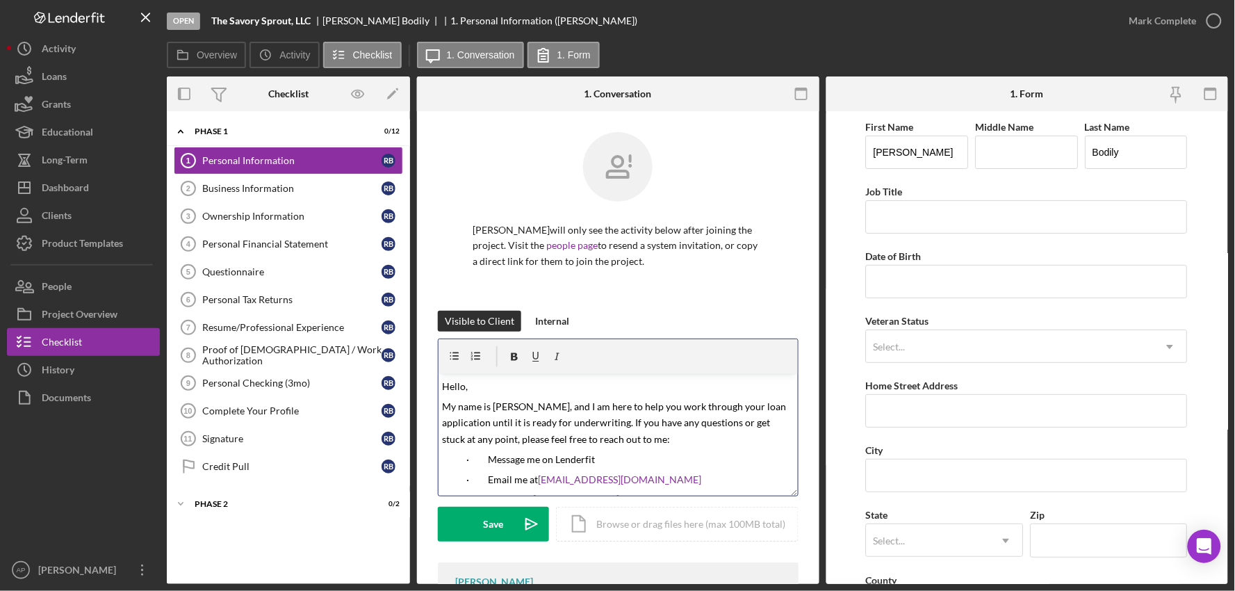
drag, startPoint x: 464, startPoint y: 385, endPoint x: 487, endPoint y: 389, distance: 23.3
click at [464, 386] on span "Hello," at bounding box center [456, 386] width 26 height 12
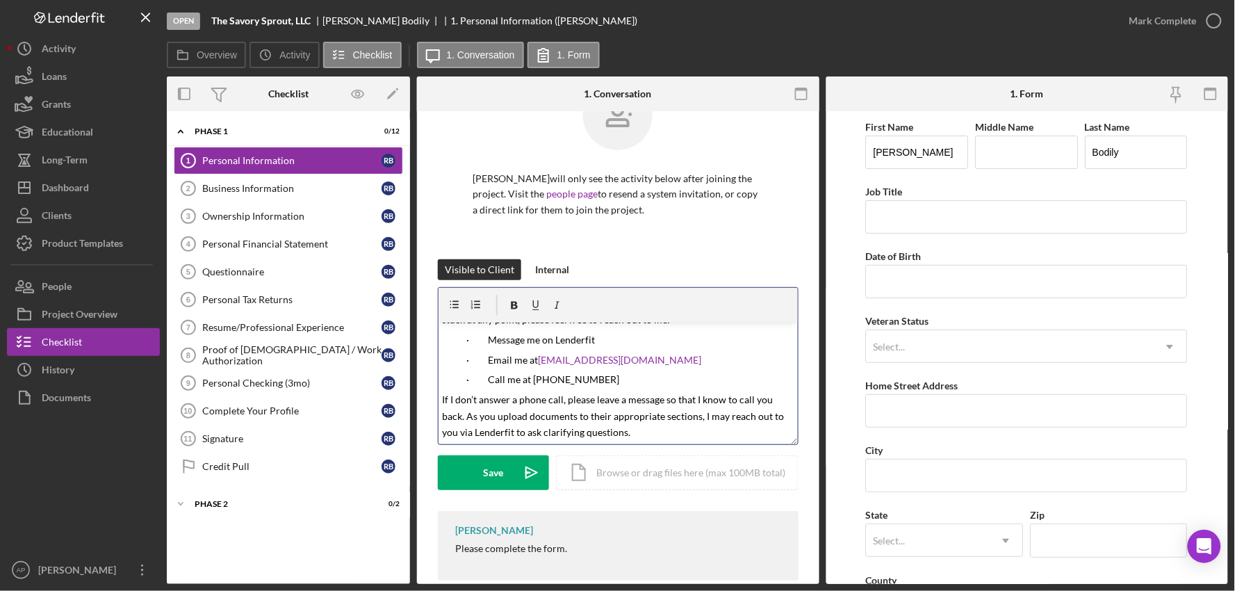
scroll to position [76, 0]
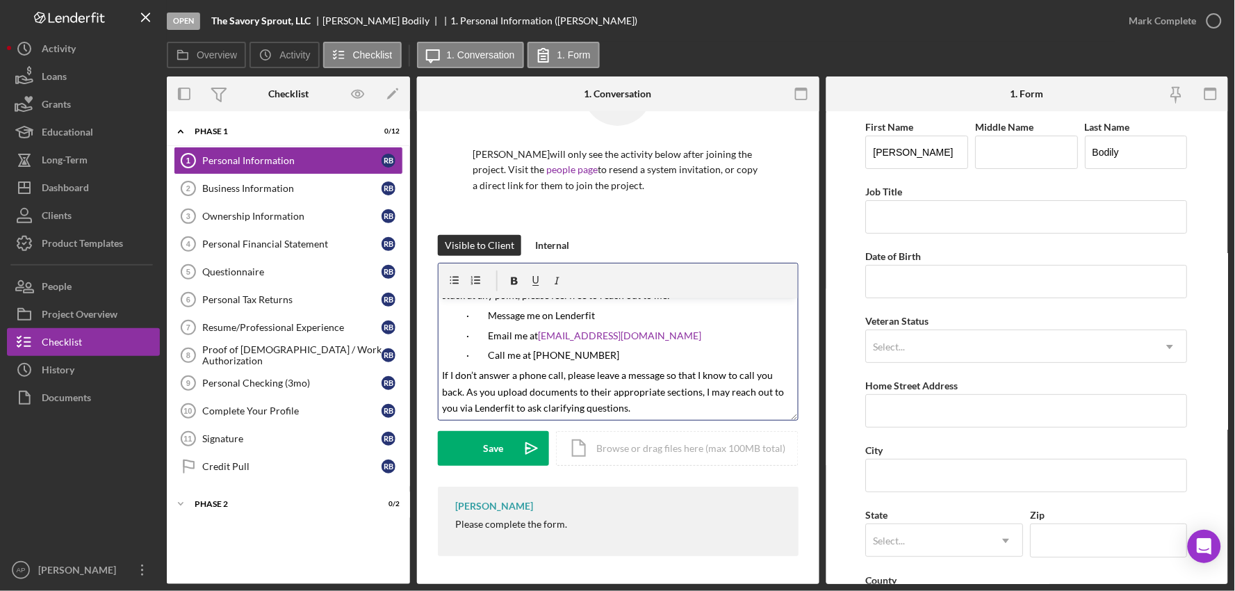
click at [638, 405] on p "If I don’t answer a phone call, please leave a message so that I know to call y…" at bounding box center [618, 391] width 351 height 49
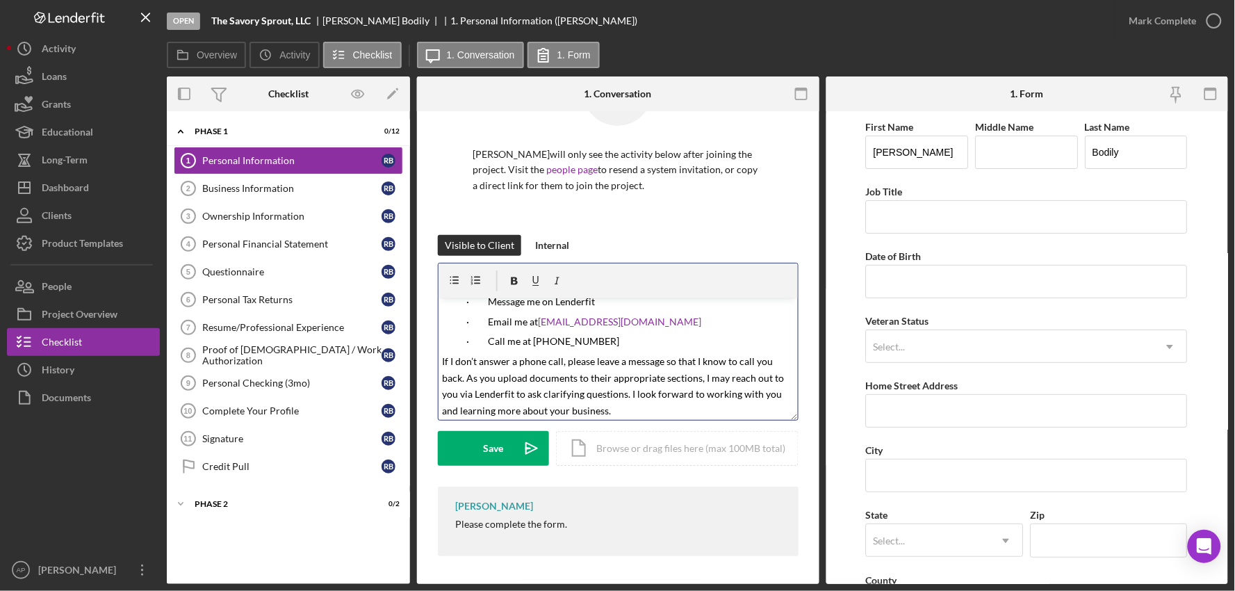
scroll to position [102, 0]
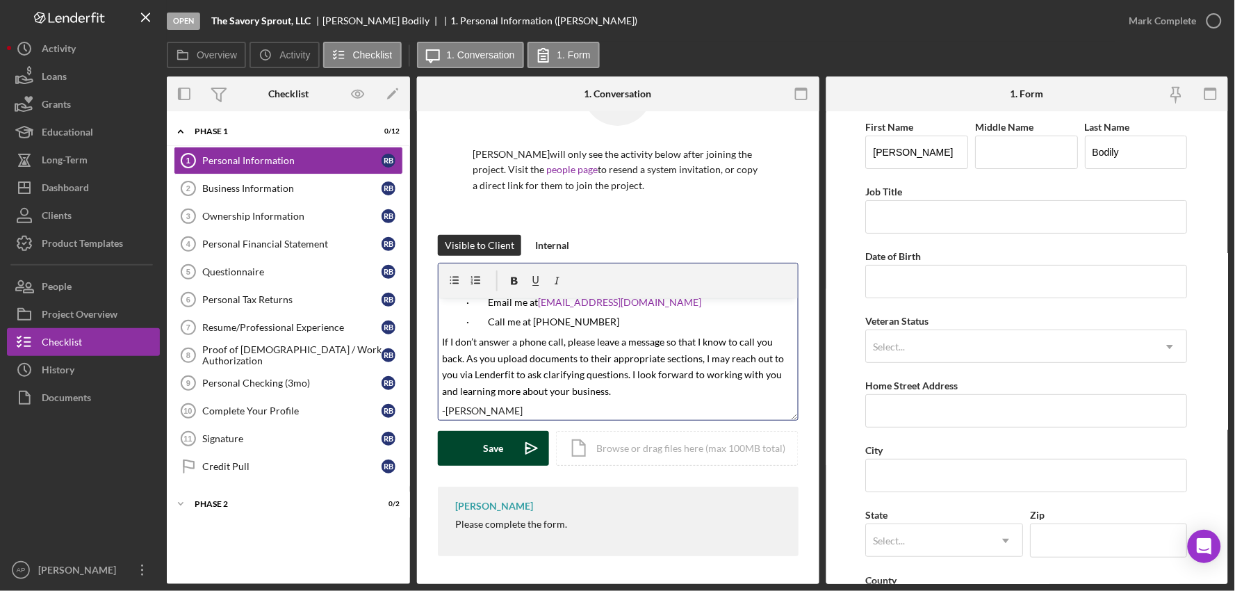
click at [492, 457] on div "Save" at bounding box center [494, 448] width 20 height 35
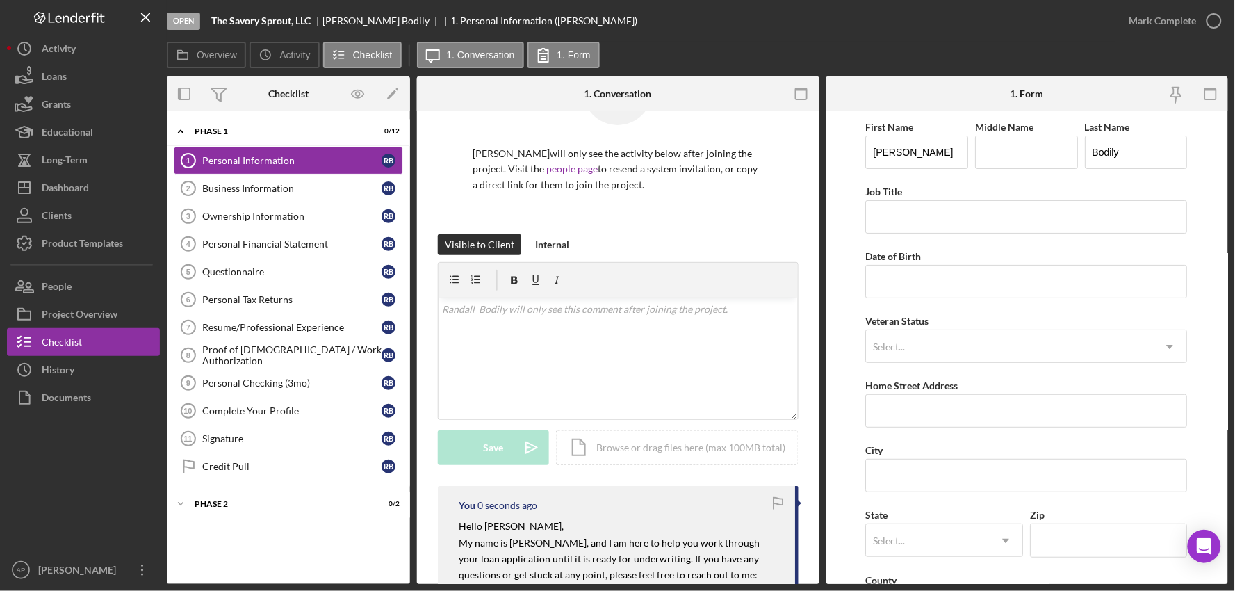
scroll to position [0, 0]
drag, startPoint x: 111, startPoint y: 197, endPoint x: 132, endPoint y: 193, distance: 21.4
click at [111, 197] on button "Icon/Dashboard Dashboard" at bounding box center [83, 188] width 153 height 28
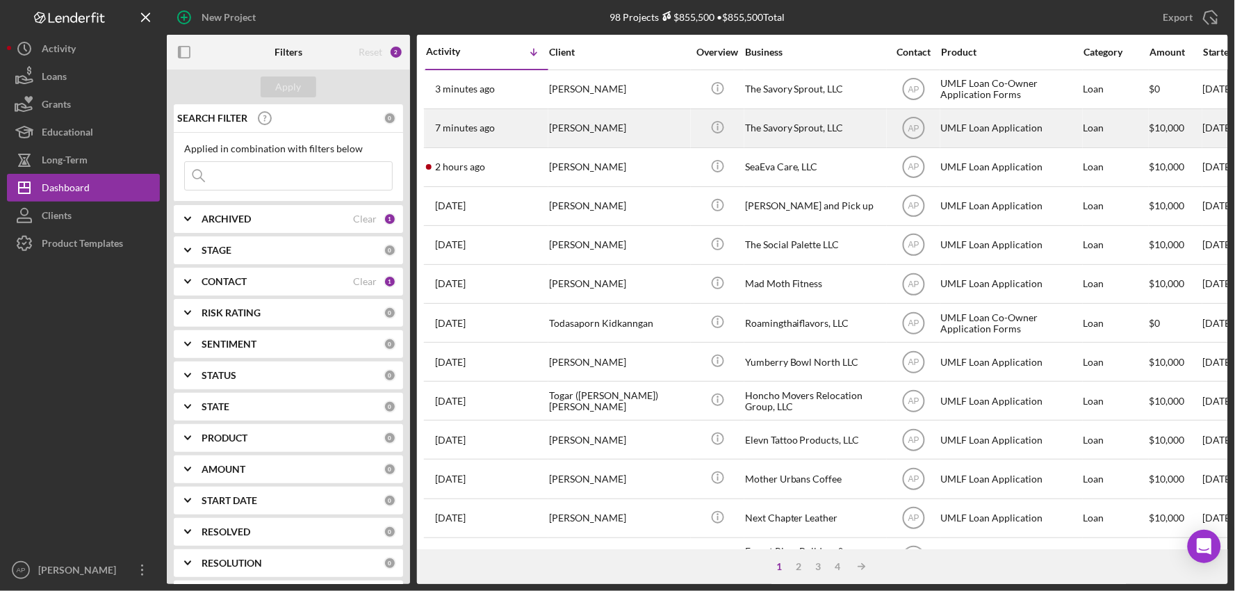
click at [518, 115] on div "7 minutes ago [PERSON_NAME]" at bounding box center [487, 128] width 122 height 37
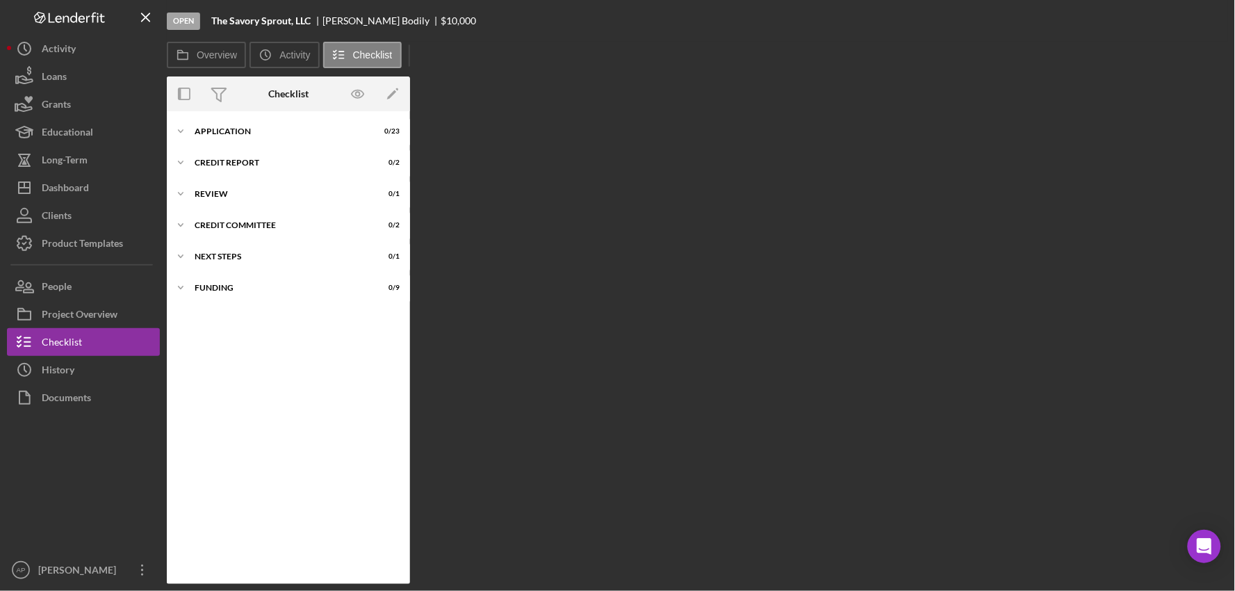
click at [518, 115] on div "Overview Internal Workflow Stage Open Icon/Dropdown Arrow Archive (can unarchiv…" at bounding box center [698, 330] width 1062 height 508
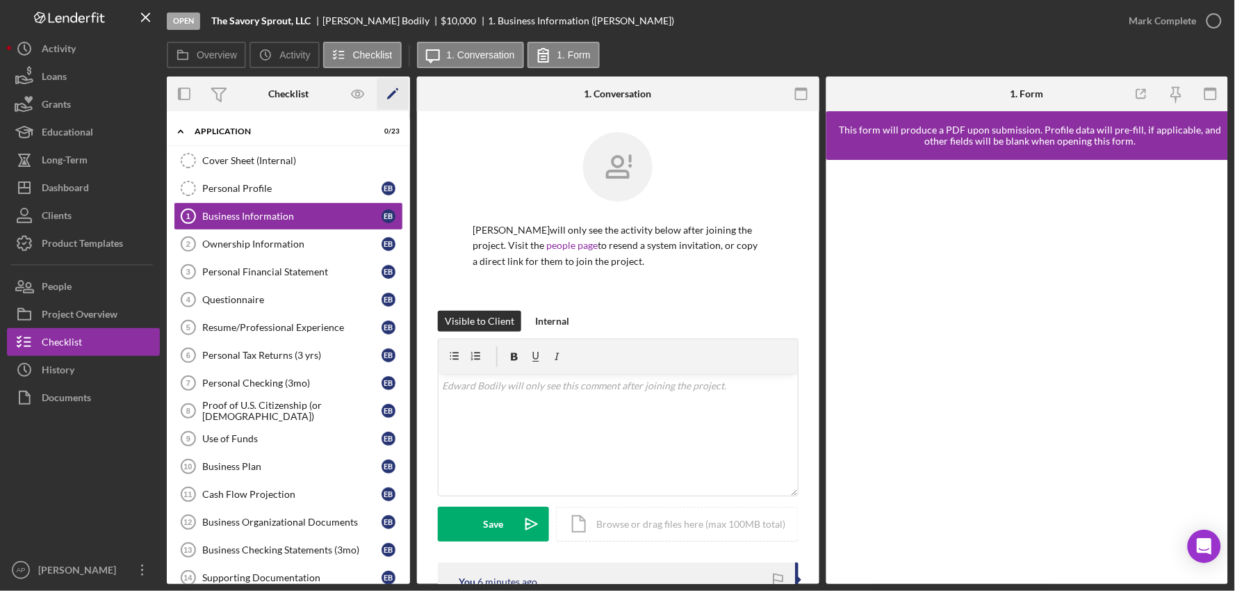
click at [384, 106] on icon "Icon/Edit" at bounding box center [393, 94] width 31 height 31
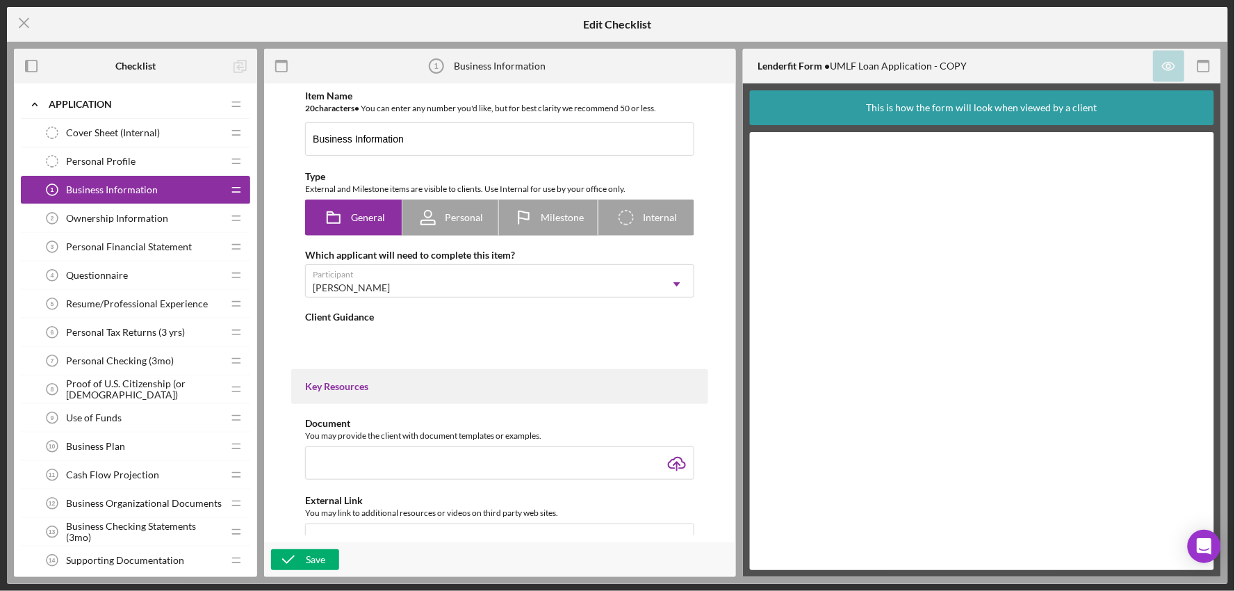
type textarea "<div>Please submit the form below so that we can get more information about you…"
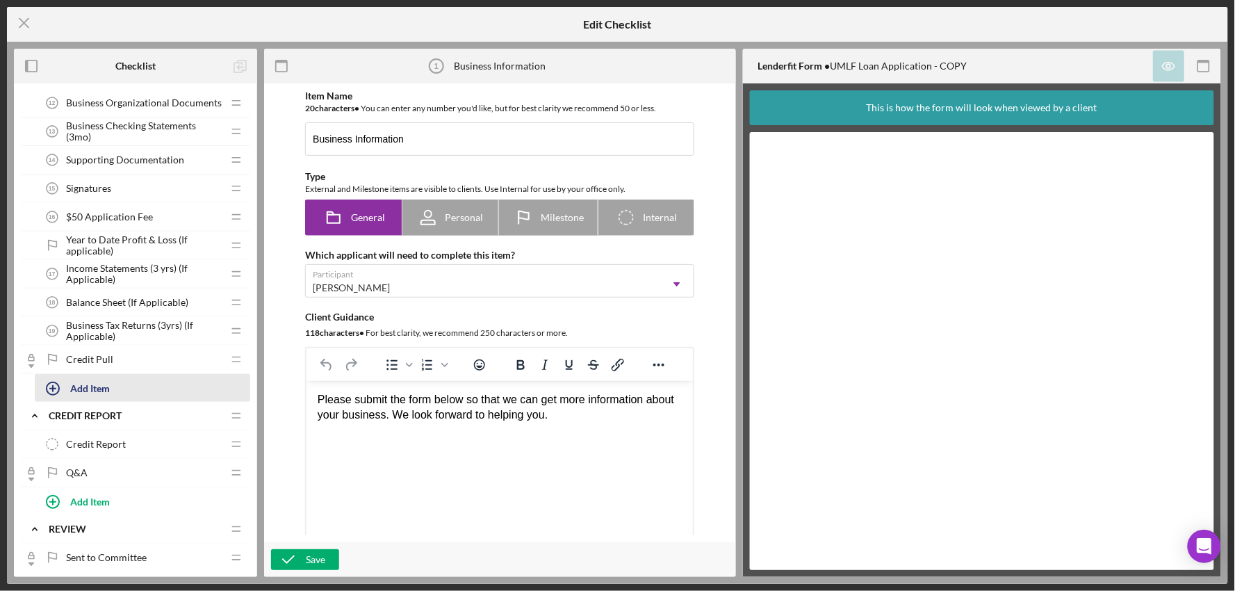
scroll to position [386, 0]
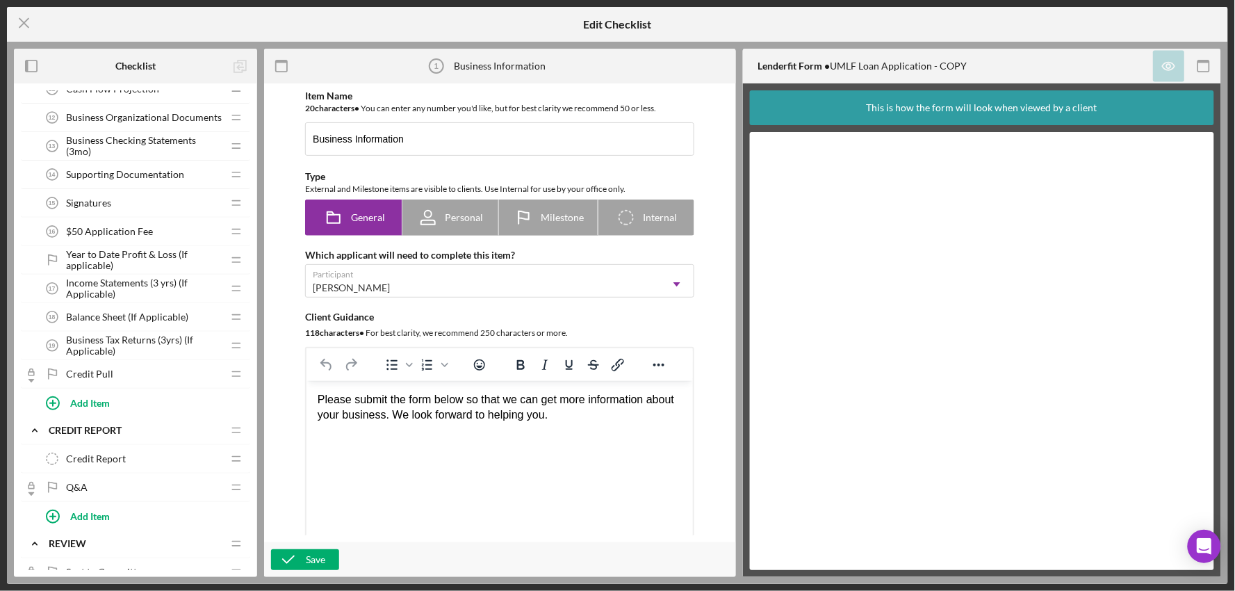
click at [120, 254] on span "Year to Date Profit & Loss (If applicable)" at bounding box center [144, 260] width 156 height 22
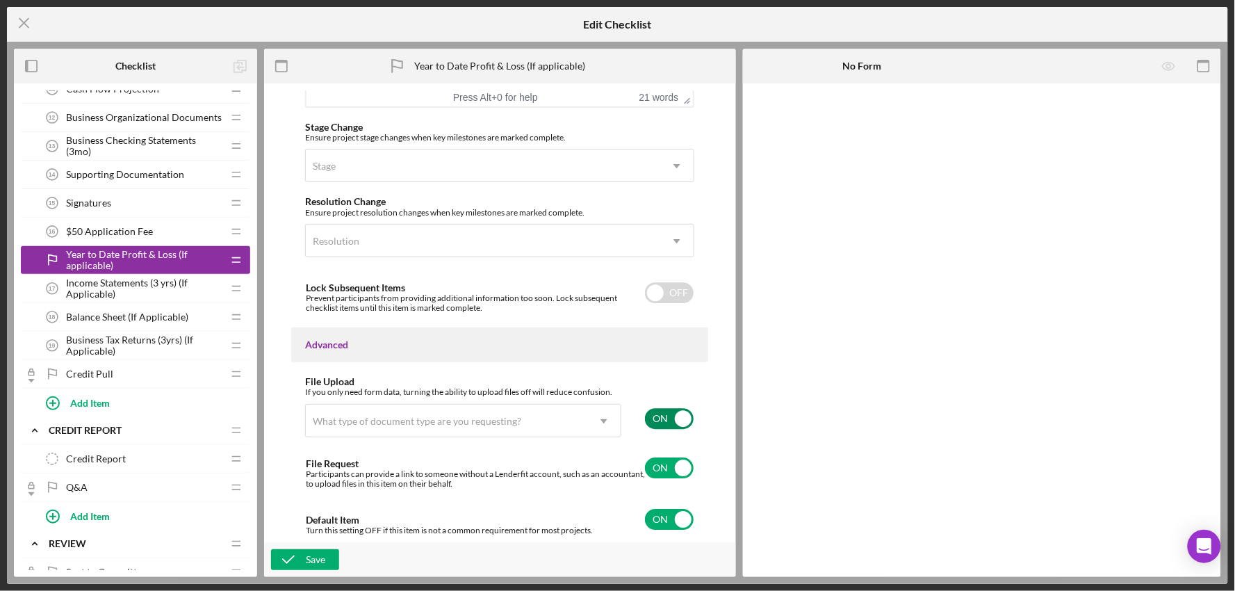
click at [672, 420] on input "checkbox" at bounding box center [669, 418] width 49 height 21
checkbox input "false"
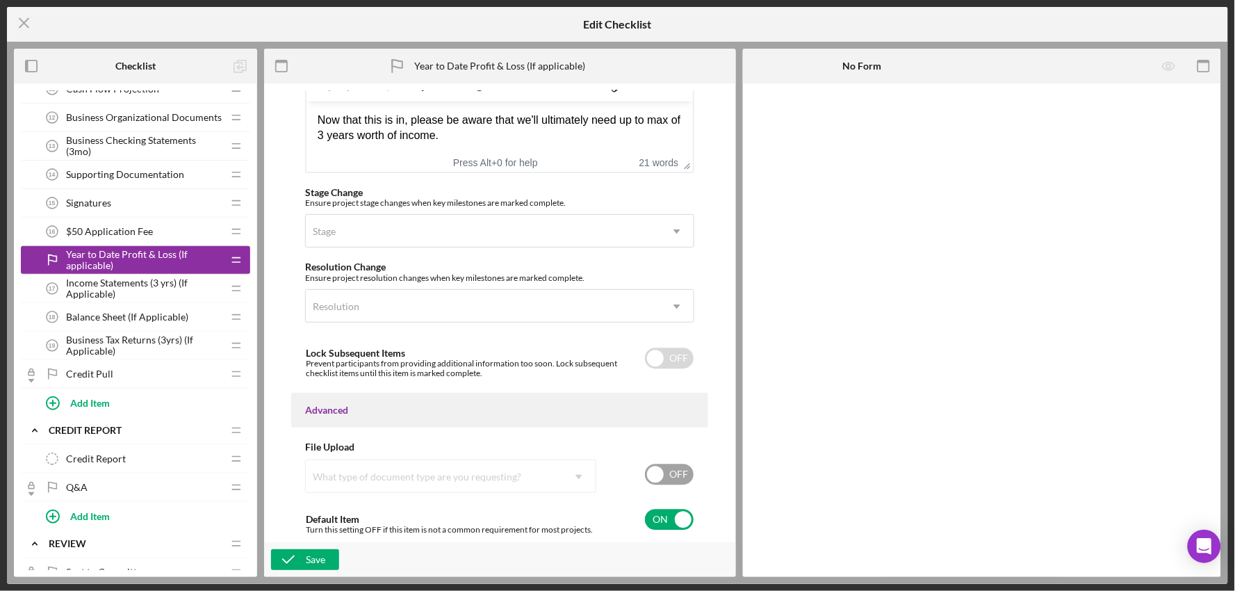
scroll to position [969, 0]
click at [663, 519] on input "checkbox" at bounding box center [669, 519] width 49 height 21
checkbox input "false"
click at [302, 562] on icon "button" at bounding box center [288, 559] width 35 height 35
click at [122, 279] on span "Income Statements (3 yrs) (If Applicable)" at bounding box center [144, 288] width 156 height 22
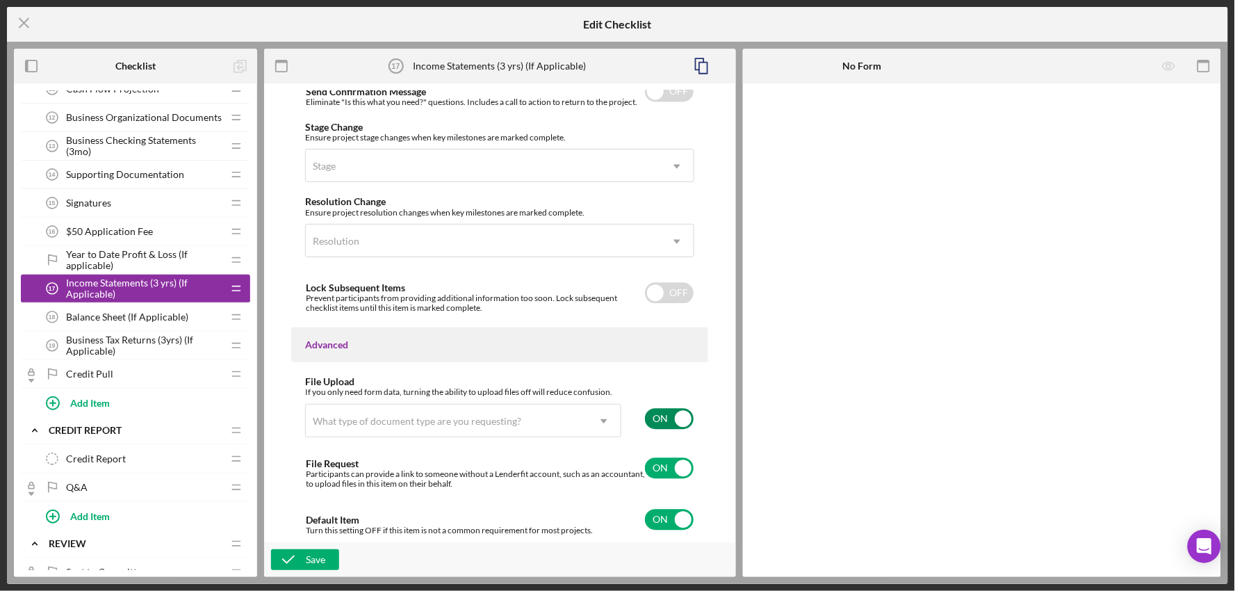
click at [669, 419] on input "checkbox" at bounding box center [669, 418] width 49 height 21
checkbox input "false"
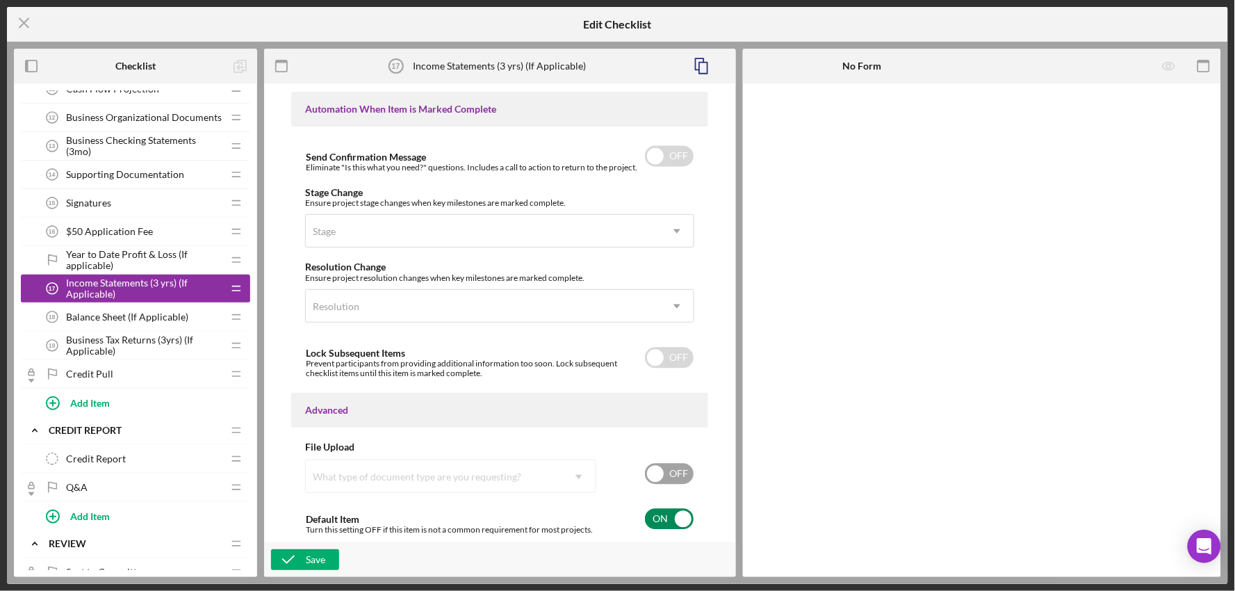
click at [658, 519] on input "checkbox" at bounding box center [669, 519] width 49 height 21
checkbox input "false"
click at [311, 557] on div "Save" at bounding box center [315, 559] width 19 height 21
click at [129, 318] on span "Balance Sheet (If Applicable)" at bounding box center [127, 316] width 122 height 11
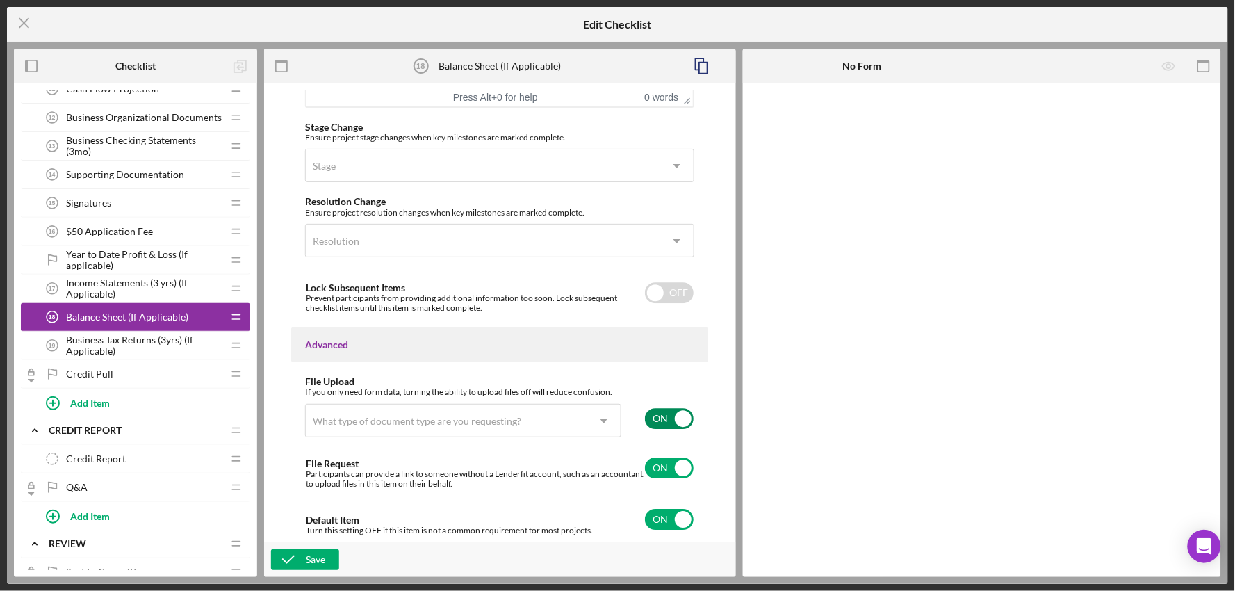
click at [672, 417] on input "checkbox" at bounding box center [669, 418] width 49 height 21
checkbox input "false"
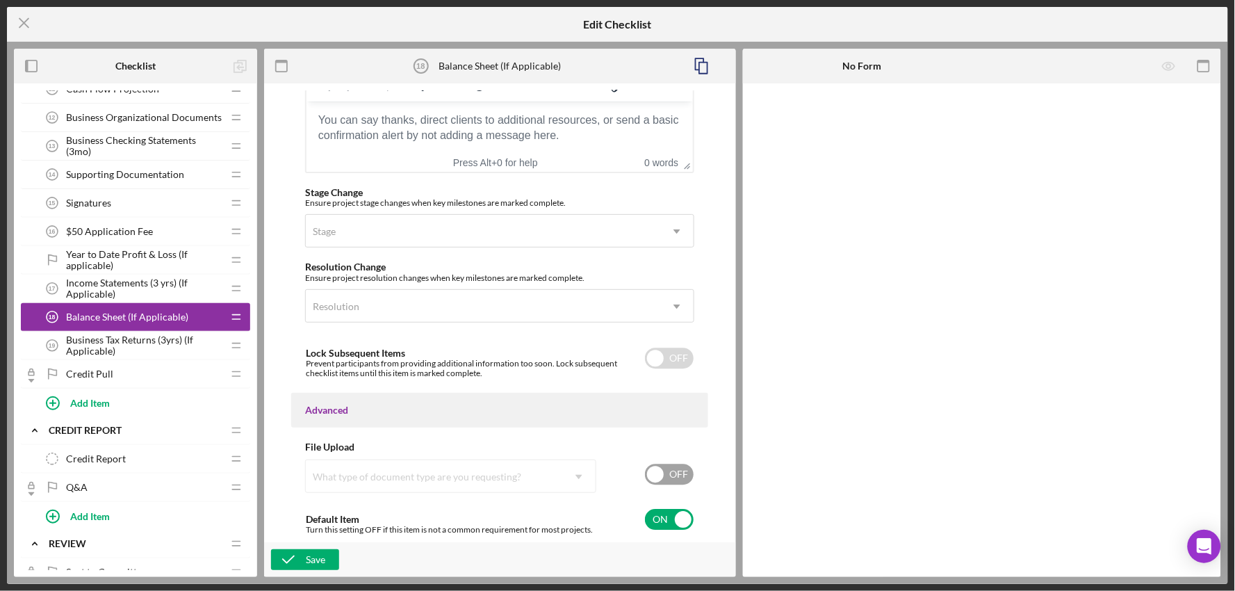
scroll to position [988, 0]
click at [672, 518] on input "checkbox" at bounding box center [669, 519] width 49 height 21
checkbox input "false"
click at [286, 561] on polyline "button" at bounding box center [288, 559] width 11 height 7
click at [119, 339] on span "Business Tax Returns (3yrs) (If Applicable)" at bounding box center [144, 345] width 156 height 22
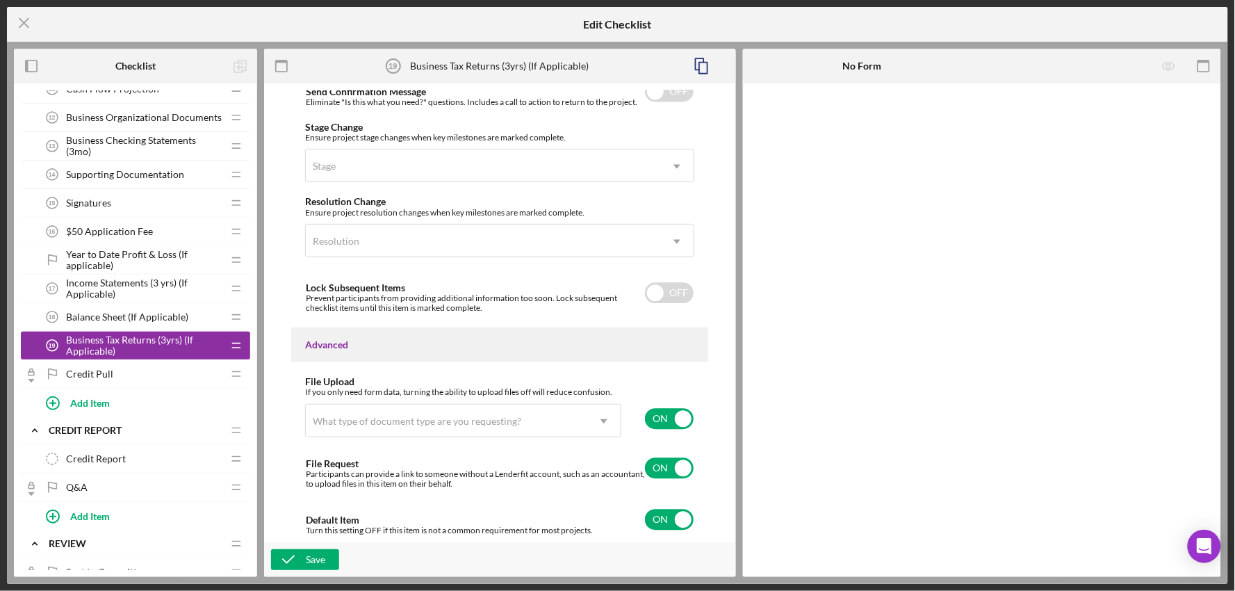
click at [675, 412] on input "checkbox" at bounding box center [669, 418] width 49 height 21
checkbox input "false"
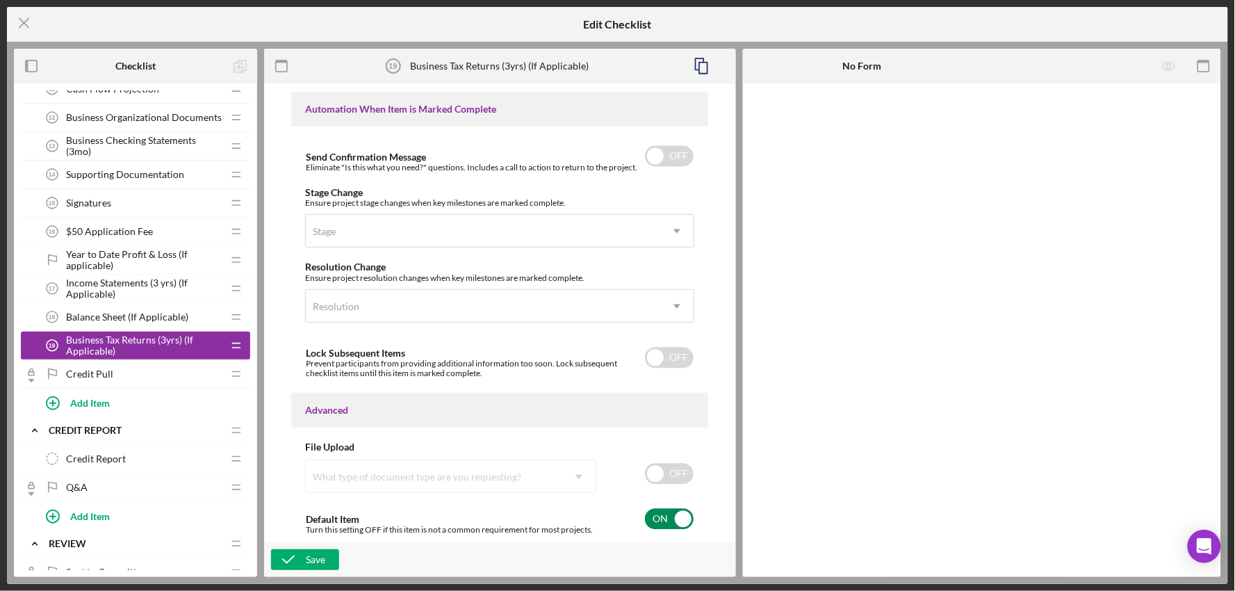
click at [656, 523] on input "checkbox" at bounding box center [669, 519] width 49 height 21
checkbox input "false"
click at [321, 563] on div "Save" at bounding box center [315, 559] width 19 height 21
click at [22, 28] on icon "Icon/Menu Close" at bounding box center [24, 23] width 35 height 35
